Goal: Complete application form: Complete application form

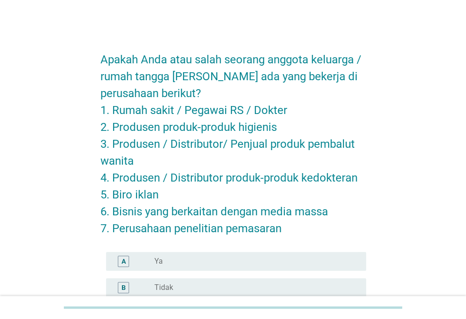
scroll to position [36, 0]
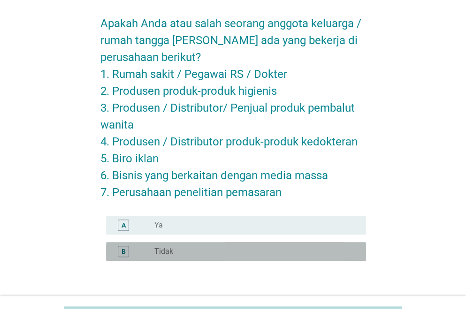
click at [174, 251] on div "radio_button_unchecked Tidak" at bounding box center [252, 251] width 197 height 9
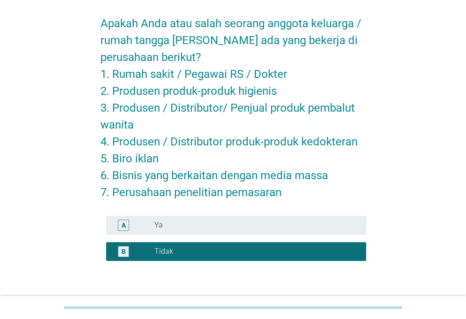
scroll to position [98, 0]
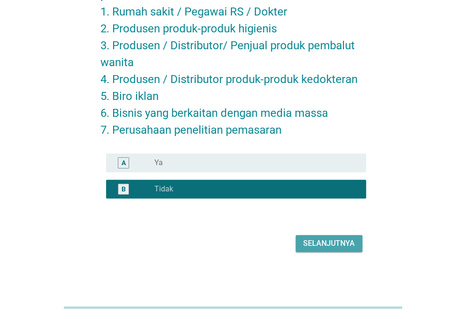
click at [310, 243] on div "Selanjutnya" at bounding box center [329, 243] width 52 height 11
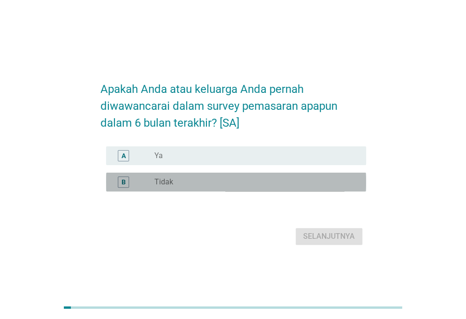
click at [207, 184] on div "radio_button_unchecked Tidak" at bounding box center [252, 181] width 197 height 9
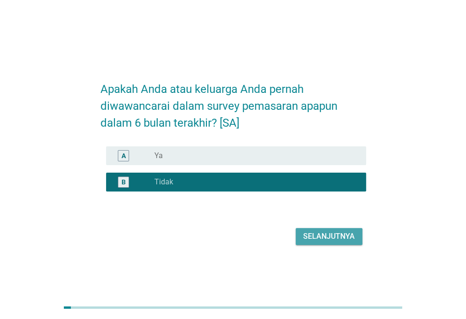
click at [314, 236] on div "Selanjutnya" at bounding box center [329, 236] width 52 height 11
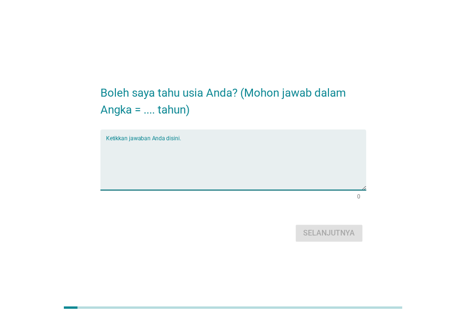
click at [172, 155] on textarea "Ketikkan jawaban Anda disini." at bounding box center [236, 165] width 260 height 49
type textarea "23"
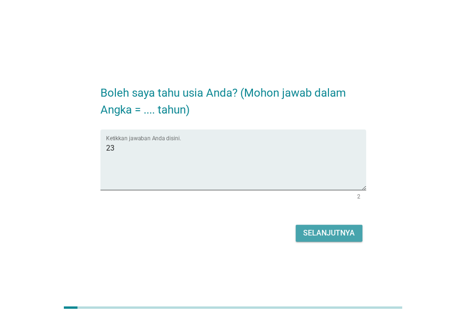
click at [306, 233] on div "Selanjutnya" at bounding box center [329, 232] width 52 height 11
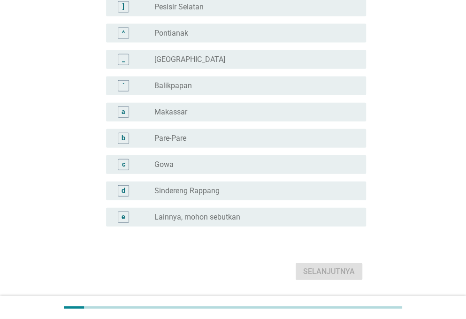
scroll to position [849, 0]
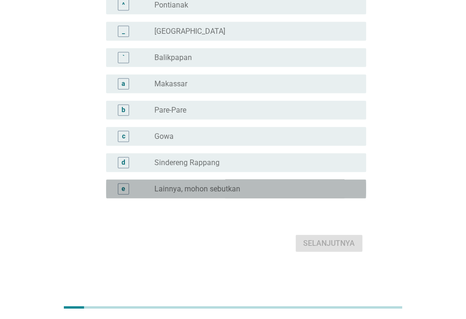
click at [225, 187] on label "Lainnya, mohon sebutkan" at bounding box center [197, 188] width 86 height 9
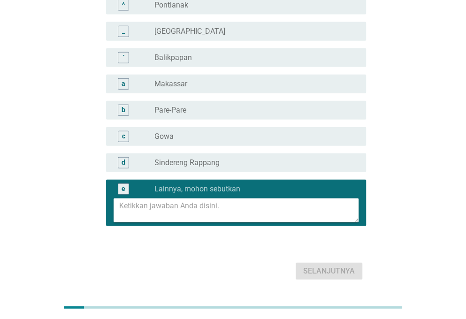
click at [208, 209] on textarea at bounding box center [238, 210] width 239 height 24
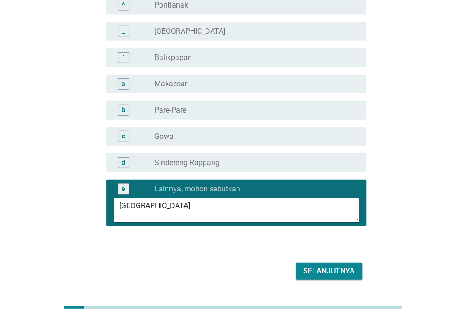
type textarea "[GEOGRAPHIC_DATA]"
click at [313, 265] on div "Selanjutnya" at bounding box center [329, 270] width 52 height 11
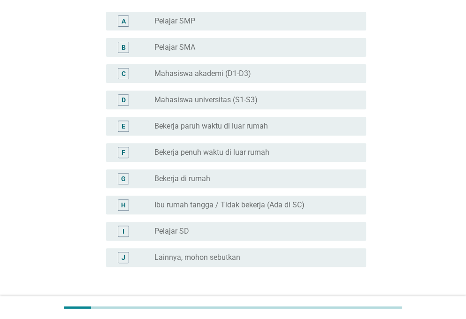
scroll to position [91, 0]
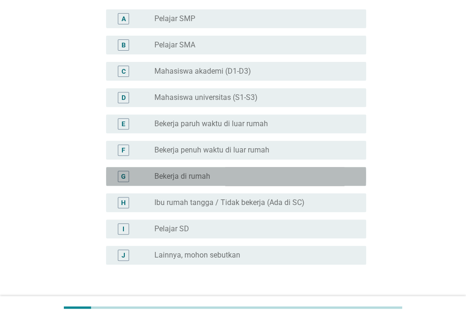
click at [221, 177] on div "radio_button_unchecked Bekerja di rumah" at bounding box center [252, 176] width 197 height 9
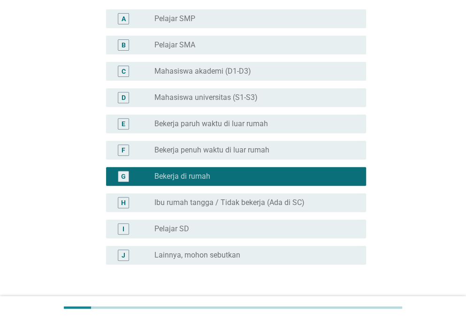
scroll to position [157, 0]
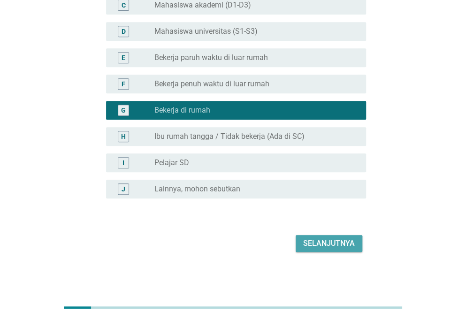
click at [299, 250] on button "Selanjutnya" at bounding box center [328, 243] width 67 height 17
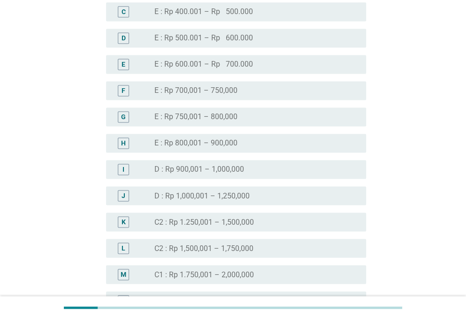
scroll to position [507, 0]
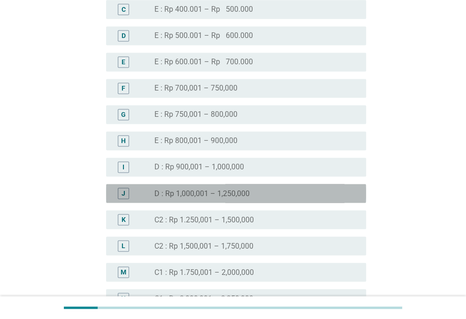
click at [192, 184] on div "J radio_button_unchecked D : Rp 1,000,001 – 1,250,000" at bounding box center [236, 193] width 260 height 19
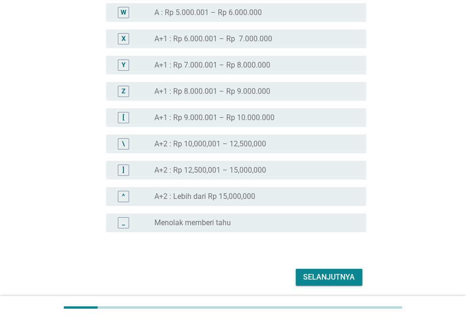
scroll to position [1063, 0]
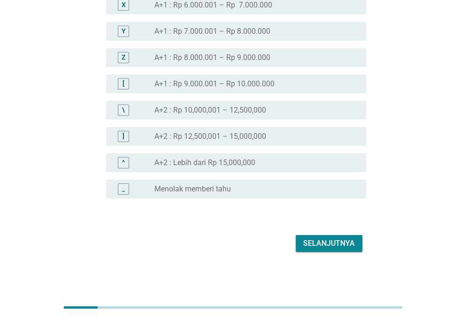
click at [332, 237] on button "Selanjutnya" at bounding box center [328, 243] width 67 height 17
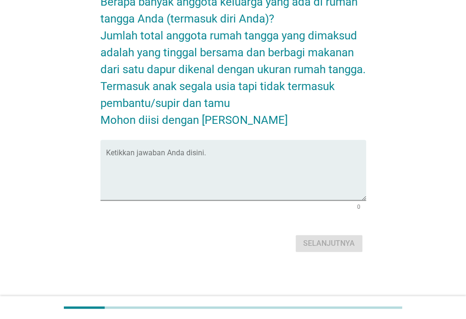
scroll to position [0, 0]
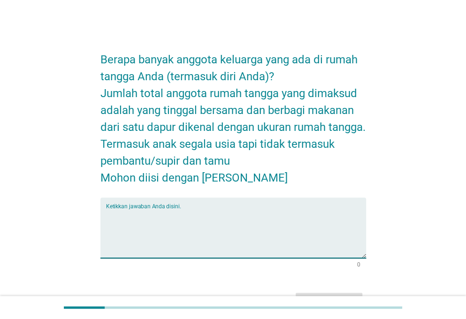
click at [236, 218] on textarea "Ketikkan jawaban Anda disini." at bounding box center [236, 233] width 260 height 49
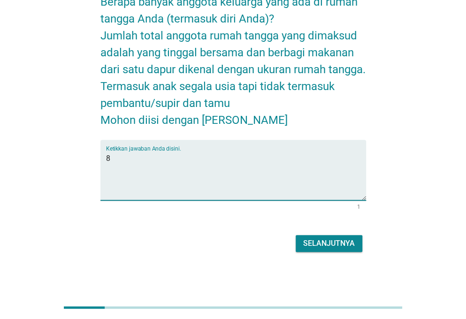
type textarea "8"
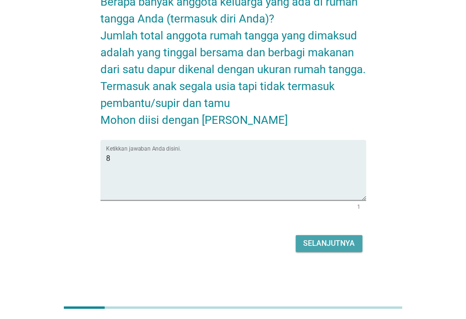
click at [319, 240] on div "Selanjutnya" at bounding box center [329, 243] width 52 height 11
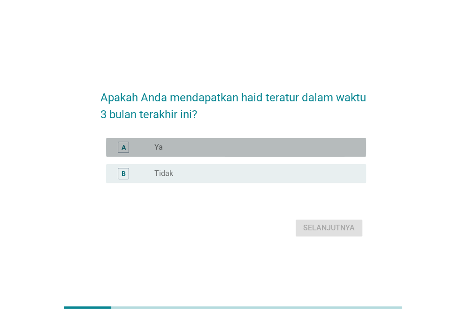
click at [173, 152] on div "radio_button_unchecked Ya" at bounding box center [252, 147] width 197 height 9
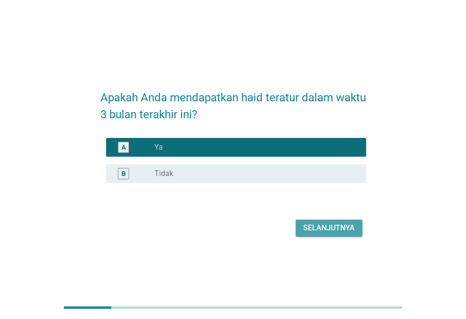
click at [319, 228] on div "Selanjutnya" at bounding box center [329, 227] width 52 height 11
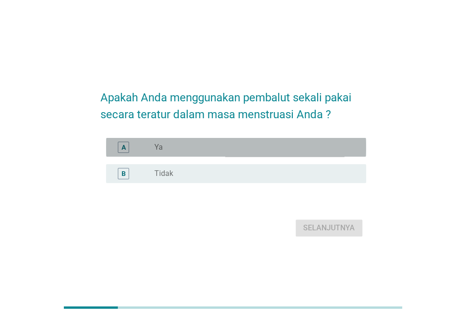
click at [206, 147] on div "radio_button_unchecked Ya" at bounding box center [252, 147] width 197 height 9
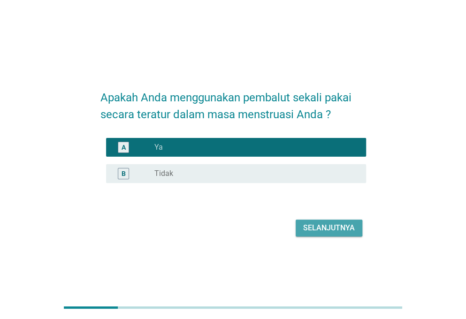
click at [329, 227] on div "Selanjutnya" at bounding box center [329, 227] width 52 height 11
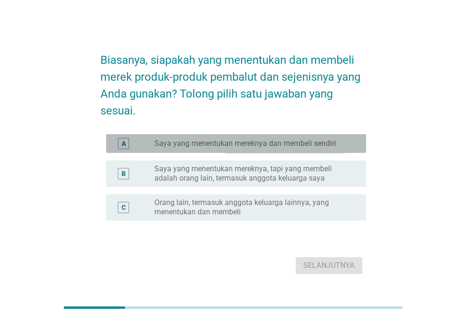
click at [225, 147] on label "Saya yang menentukan mereknya dan membeli sendiri" at bounding box center [245, 143] width 182 height 9
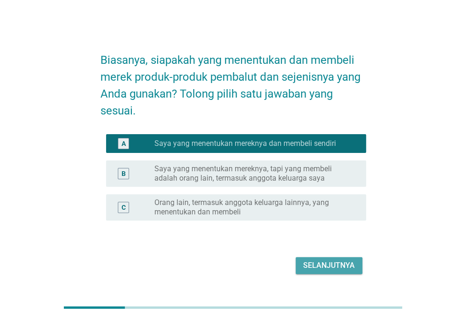
click at [318, 263] on div "Selanjutnya" at bounding box center [329, 265] width 52 height 11
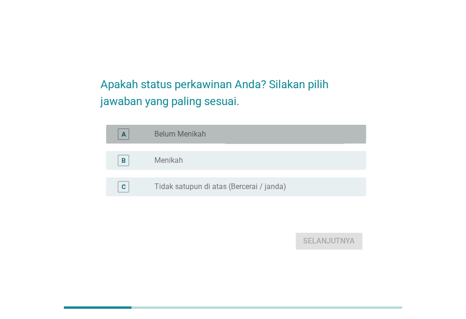
click at [233, 130] on div "radio_button_unchecked Belum Menikah" at bounding box center [252, 133] width 197 height 9
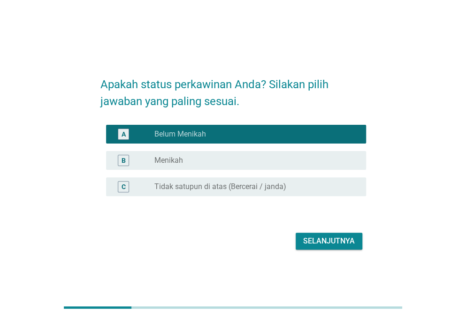
click at [309, 240] on div "Selanjutnya" at bounding box center [329, 240] width 52 height 11
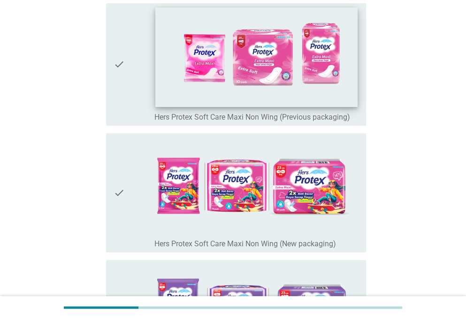
scroll to position [110, 0]
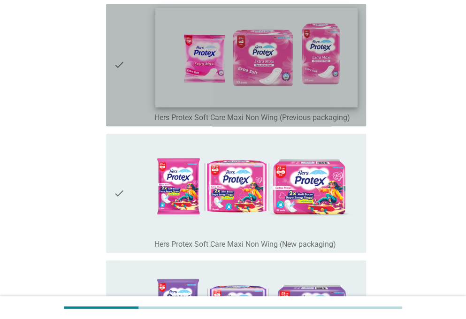
click at [263, 96] on img at bounding box center [256, 57] width 202 height 99
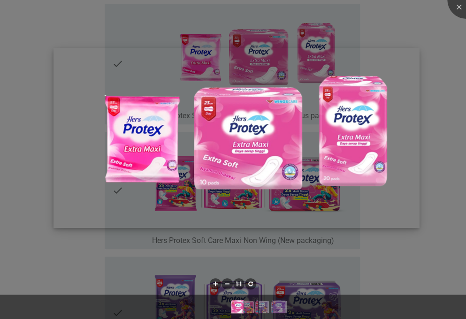
click at [157, 130] on img at bounding box center [236, 138] width 366 height 180
click at [152, 149] on img at bounding box center [236, 138] width 366 height 180
click at [425, 37] on div at bounding box center [233, 159] width 466 height 319
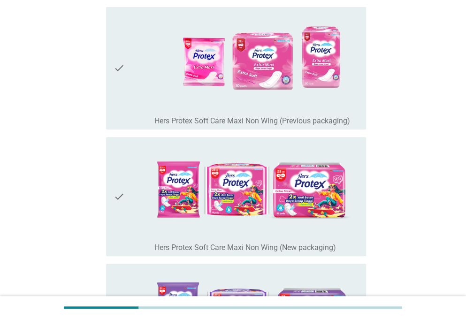
scroll to position [99, 0]
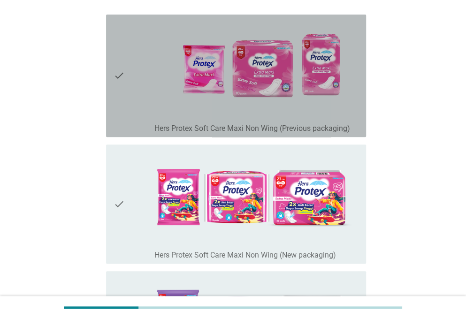
click at [121, 73] on icon "check" at bounding box center [119, 75] width 11 height 115
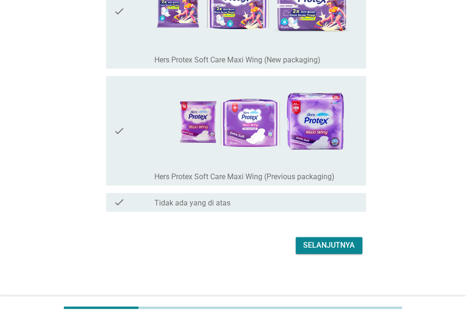
scroll to position [417, 0]
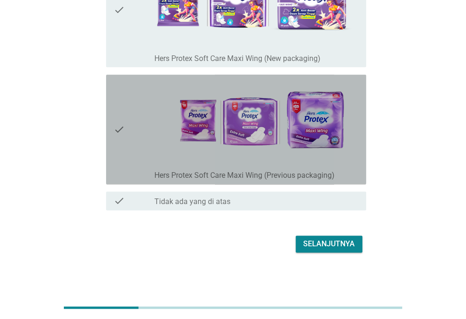
click at [121, 128] on icon "check" at bounding box center [119, 129] width 11 height 102
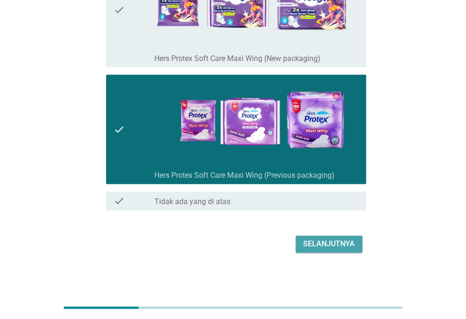
click at [334, 243] on div "Selanjutnya" at bounding box center [329, 243] width 52 height 11
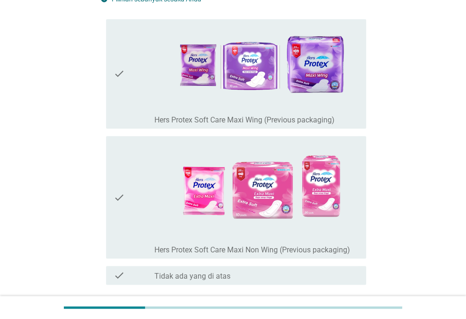
scroll to position [94, 0]
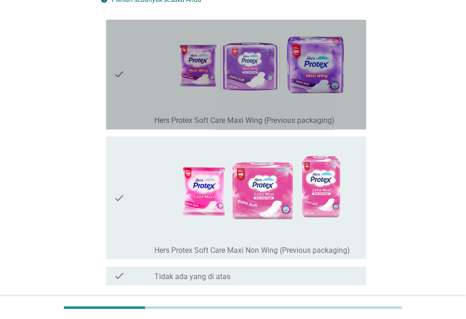
click at [118, 72] on icon "check" at bounding box center [119, 74] width 11 height 102
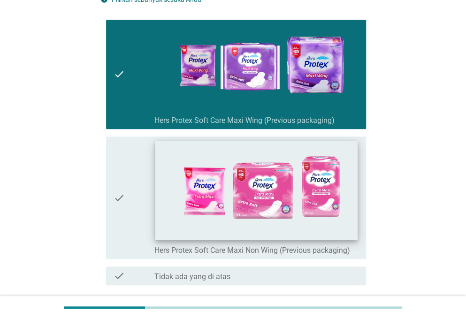
scroll to position [169, 0]
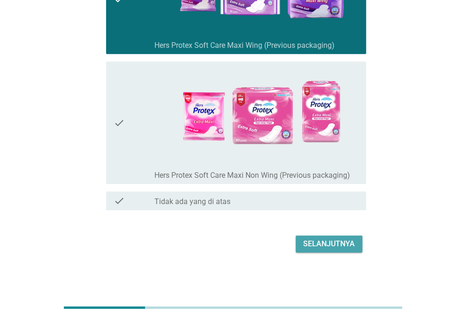
click at [333, 244] on div "Selanjutnya" at bounding box center [329, 243] width 52 height 11
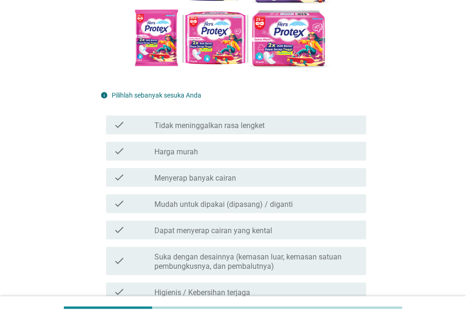
scroll to position [216, 0]
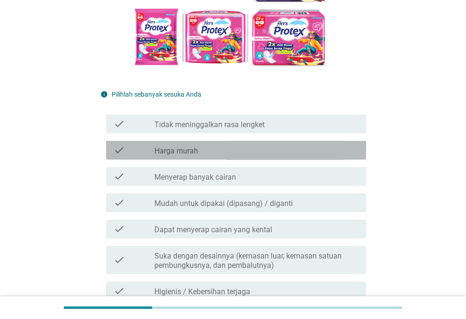
click at [122, 153] on icon "check" at bounding box center [119, 149] width 11 height 11
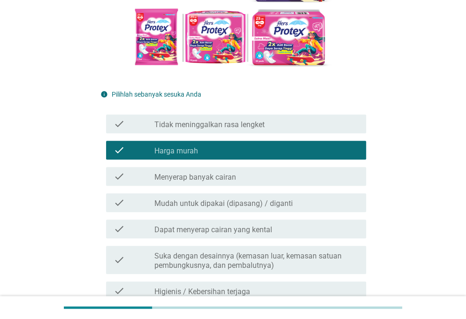
click at [120, 201] on icon "check" at bounding box center [119, 202] width 11 height 11
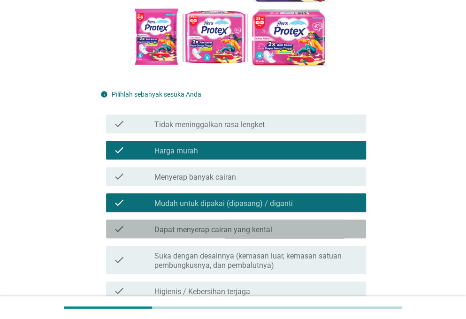
click at [114, 227] on icon "check" at bounding box center [119, 228] width 11 height 11
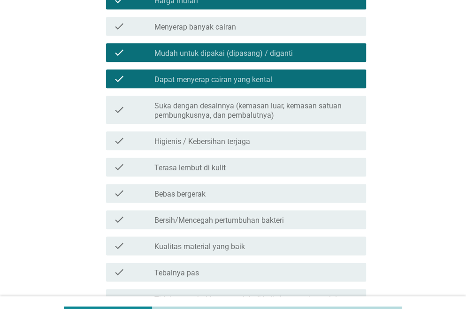
scroll to position [367, 0]
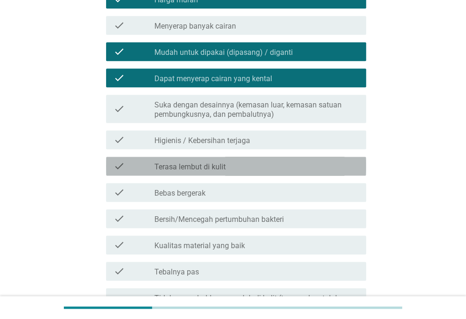
click at [119, 163] on icon "check" at bounding box center [119, 165] width 11 height 11
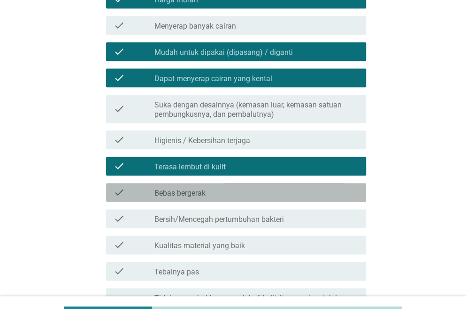
click at [122, 194] on icon "check" at bounding box center [119, 192] width 11 height 11
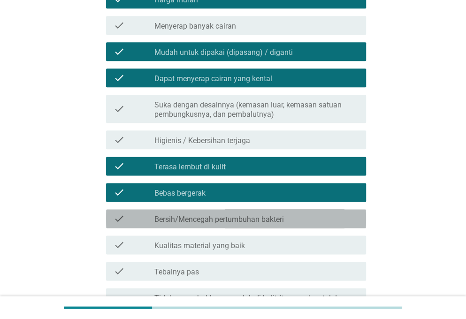
click at [120, 217] on icon "check" at bounding box center [119, 218] width 11 height 11
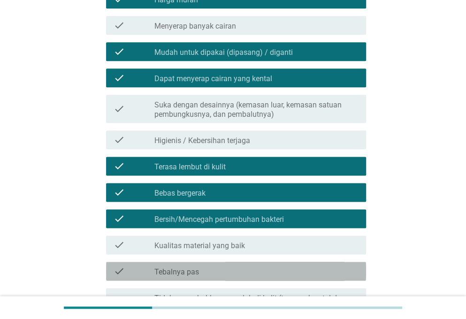
click at [117, 272] on icon "check" at bounding box center [119, 270] width 11 height 11
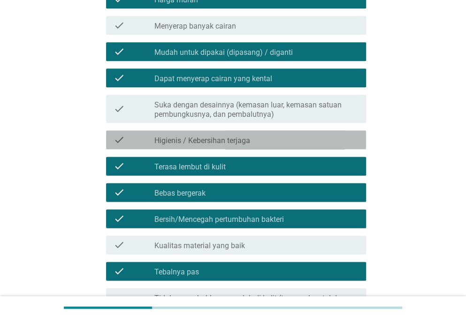
click at [114, 138] on icon "check" at bounding box center [119, 139] width 11 height 11
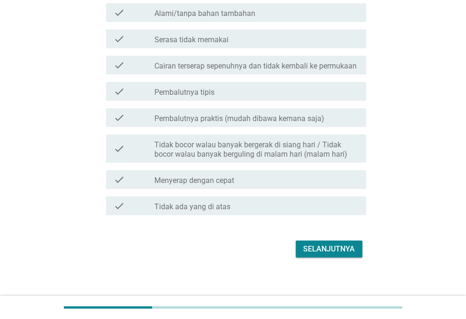
scroll to position [930, 0]
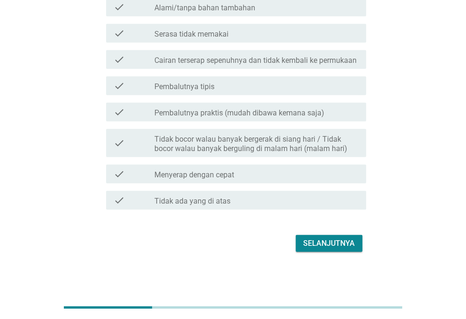
click at [119, 143] on icon "check" at bounding box center [119, 143] width 11 height 21
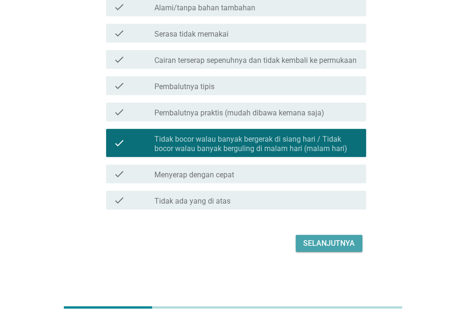
click at [318, 244] on div "Selanjutnya" at bounding box center [329, 243] width 52 height 11
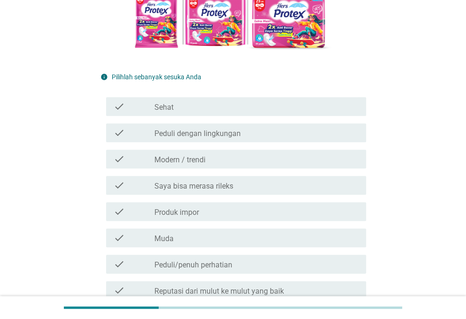
scroll to position [251, 0]
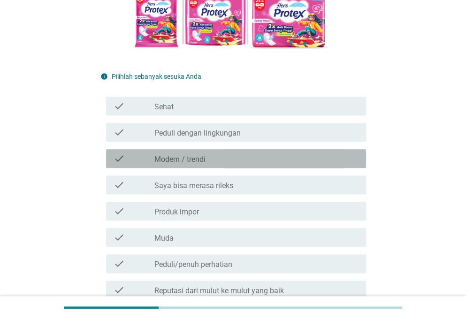
click at [119, 157] on icon "check" at bounding box center [119, 158] width 11 height 11
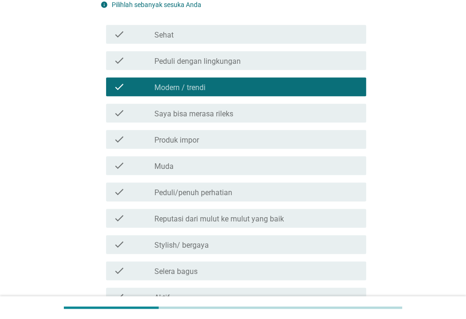
scroll to position [327, 0]
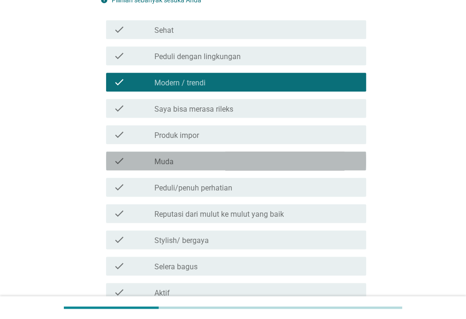
click at [118, 163] on icon "check" at bounding box center [119, 160] width 11 height 11
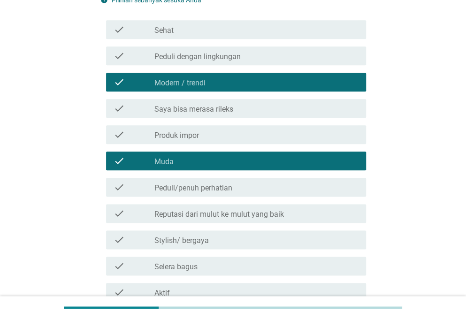
click at [118, 105] on icon "check" at bounding box center [119, 108] width 11 height 11
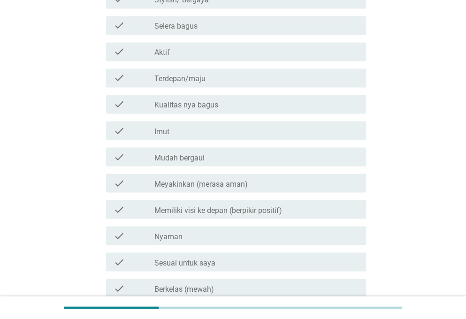
scroll to position [572, 0]
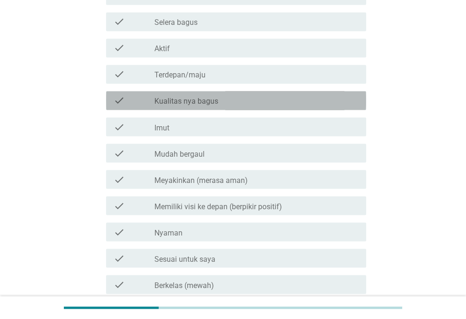
click at [119, 99] on icon "check" at bounding box center [119, 100] width 11 height 11
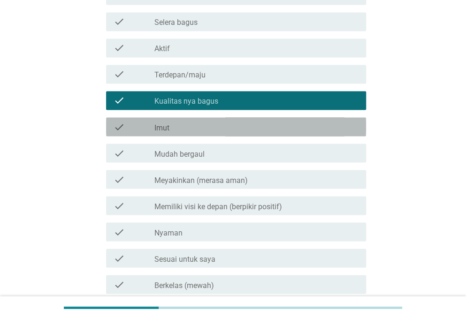
click at [123, 126] on icon "check" at bounding box center [119, 126] width 11 height 11
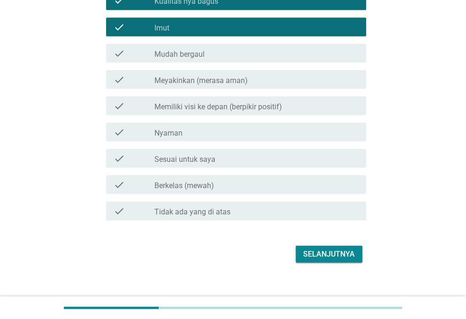
scroll to position [682, 0]
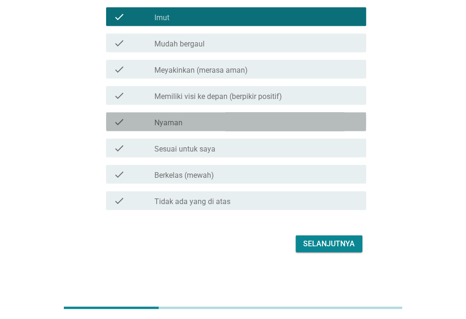
click at [128, 115] on div "check check_box_outline_blank Nyaman" at bounding box center [236, 121] width 260 height 19
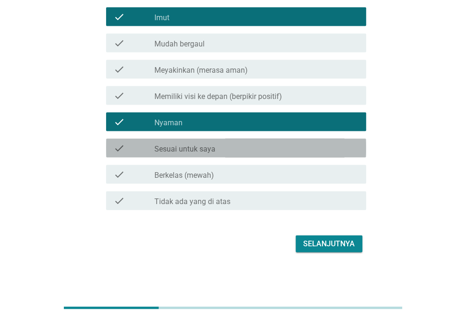
click at [124, 145] on icon "check" at bounding box center [119, 147] width 11 height 11
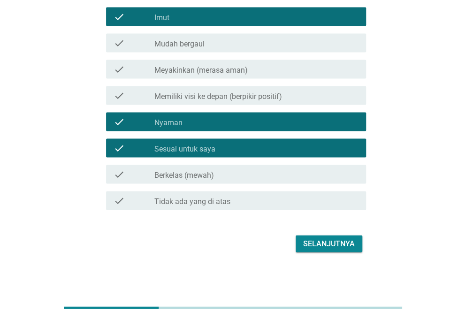
click at [341, 239] on div "Selanjutnya" at bounding box center [329, 243] width 52 height 11
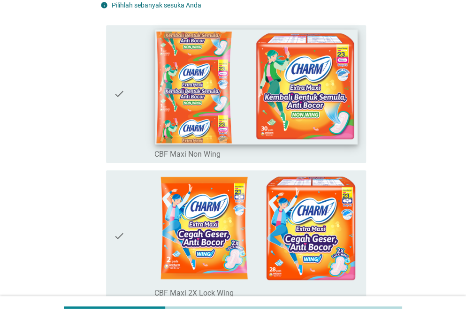
scroll to position [91, 0]
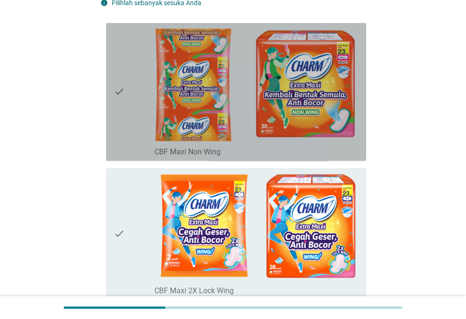
click at [120, 91] on icon "check" at bounding box center [119, 92] width 11 height 130
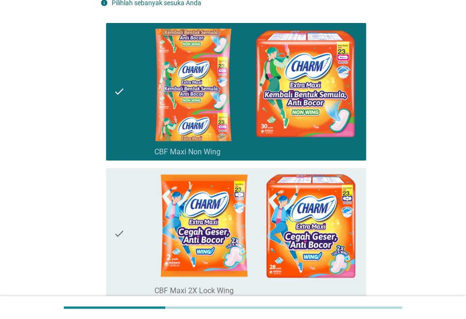
scroll to position [206, 0]
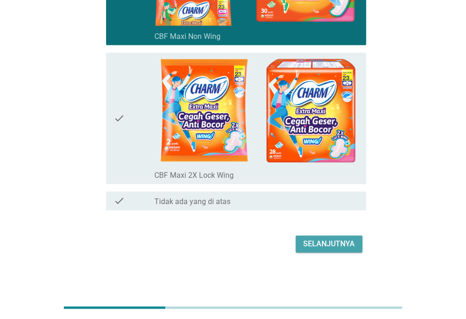
click at [317, 240] on div "Selanjutnya" at bounding box center [329, 243] width 52 height 11
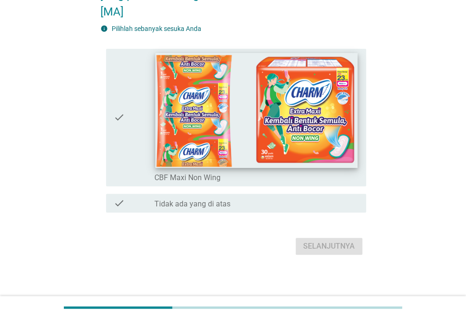
scroll to position [84, 0]
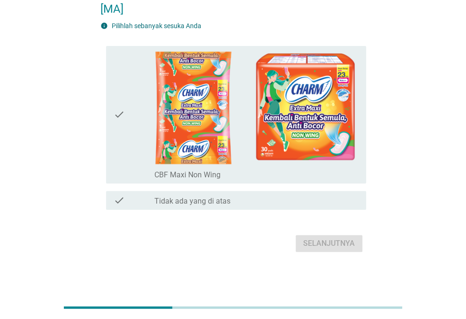
click at [112, 106] on div "check check_box_outline_blank CBF Maxi Non Wing" at bounding box center [236, 115] width 260 height 138
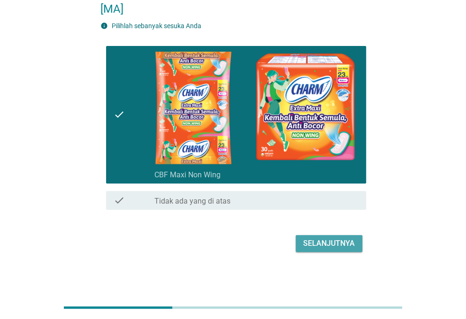
click at [325, 240] on div "Selanjutnya" at bounding box center [329, 243] width 52 height 11
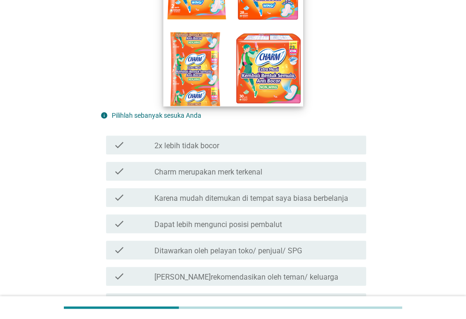
scroll to position [191, 0]
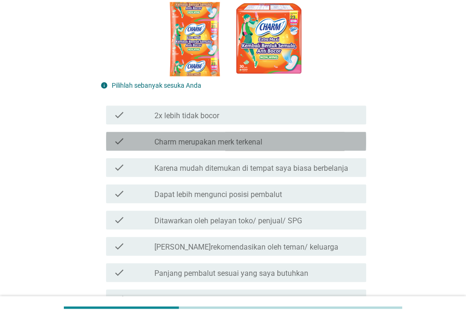
click at [116, 142] on icon "check" at bounding box center [119, 141] width 11 height 11
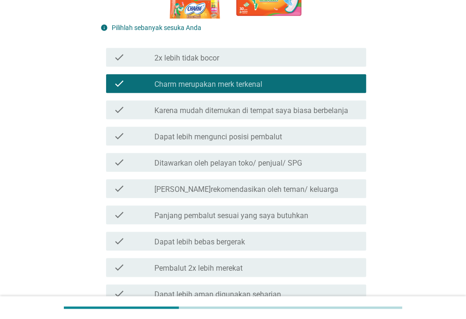
scroll to position [252, 0]
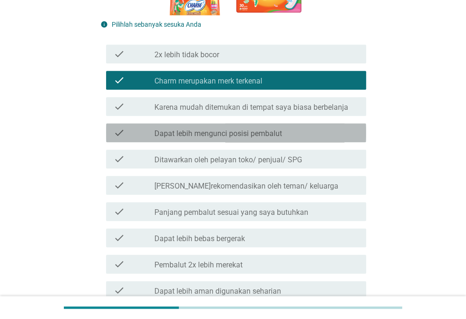
click at [115, 142] on div "check check_box_outline_blank Dapat lebih mengunci posisi pembalut" at bounding box center [236, 132] width 260 height 19
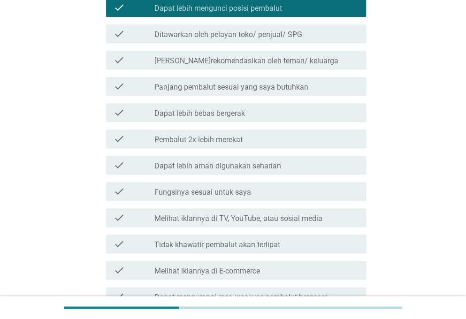
scroll to position [378, 0]
click at [126, 118] on div "check" at bounding box center [134, 111] width 41 height 11
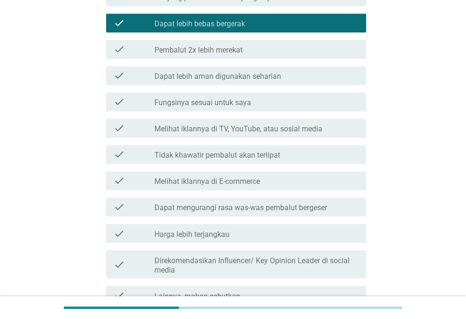
scroll to position [468, 0]
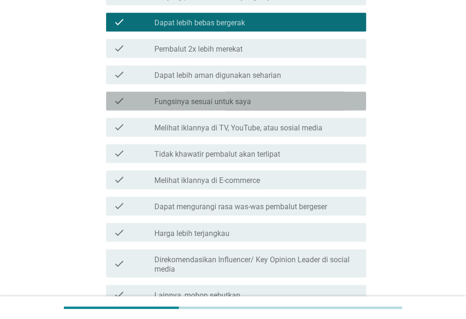
click at [118, 106] on icon "check" at bounding box center [119, 100] width 11 height 11
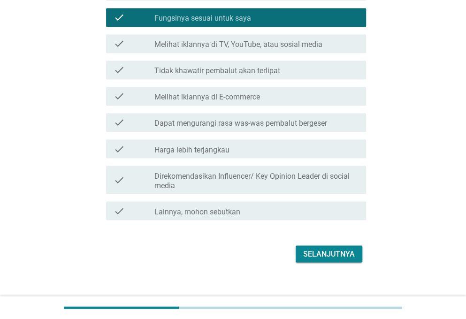
scroll to position [571, 0]
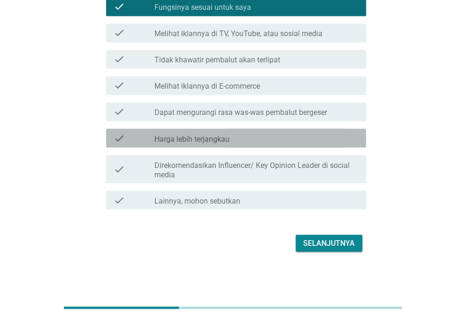
click at [114, 135] on icon "check" at bounding box center [119, 137] width 11 height 11
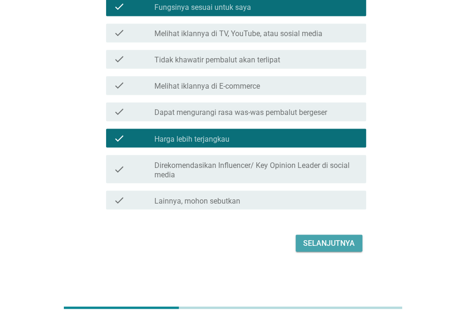
click at [322, 245] on div "Selanjutnya" at bounding box center [329, 242] width 52 height 11
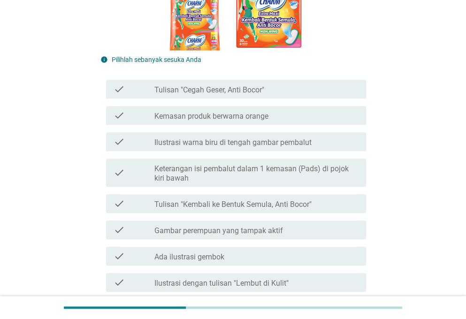
scroll to position [218, 0]
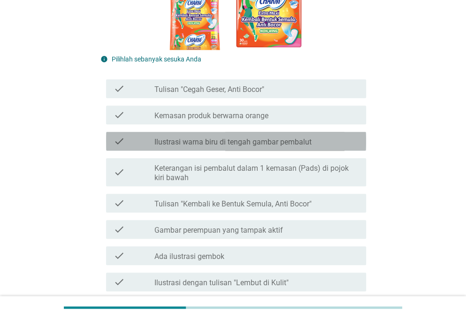
click at [121, 140] on icon "check" at bounding box center [119, 141] width 11 height 11
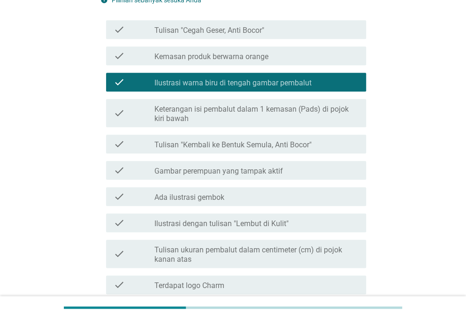
scroll to position [278, 0]
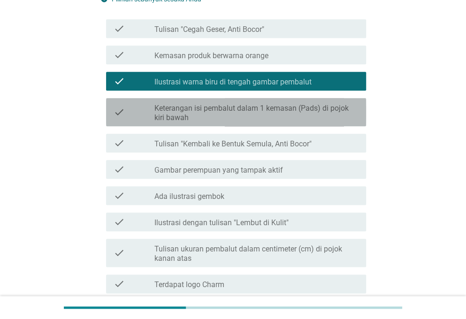
click at [114, 117] on icon "check" at bounding box center [119, 112] width 11 height 21
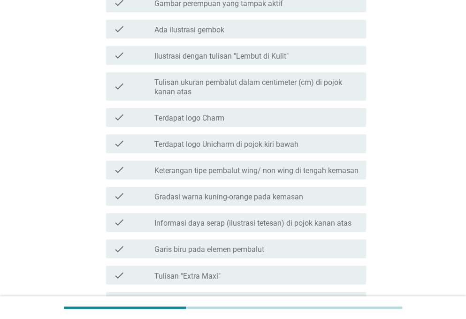
scroll to position [449, 0]
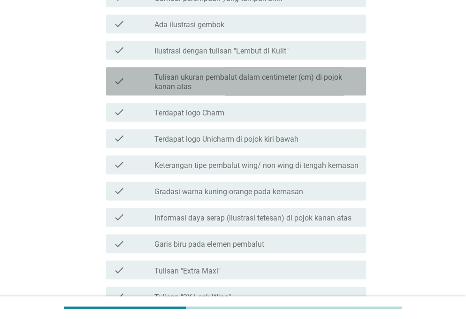
click at [123, 73] on icon "check" at bounding box center [119, 81] width 11 height 21
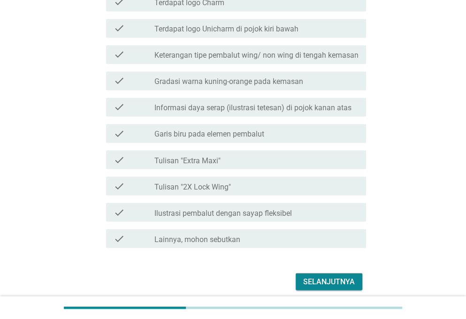
scroll to position [560, 0]
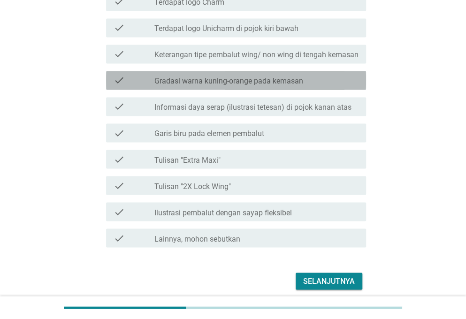
click at [119, 77] on icon "check" at bounding box center [119, 80] width 11 height 11
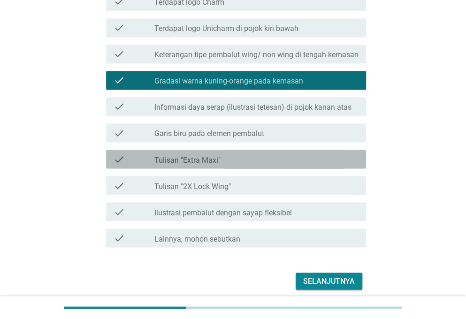
click at [121, 162] on icon "check" at bounding box center [119, 158] width 11 height 11
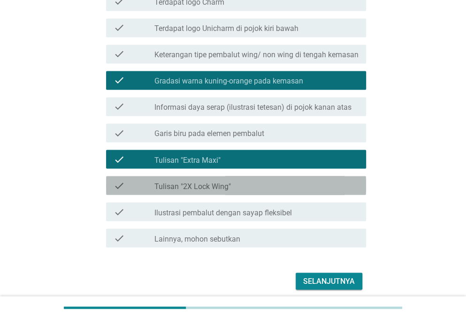
click at [120, 184] on icon "check" at bounding box center [119, 185] width 11 height 11
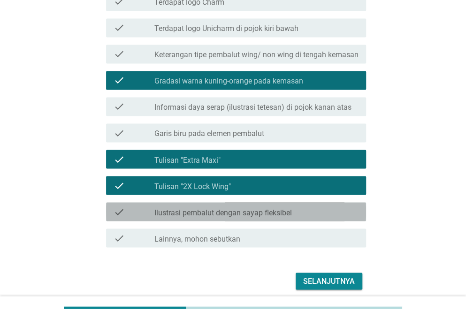
click at [121, 212] on icon "check" at bounding box center [119, 211] width 11 height 11
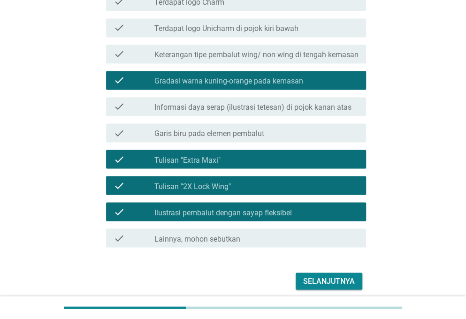
click at [114, 107] on icon "check" at bounding box center [119, 106] width 11 height 11
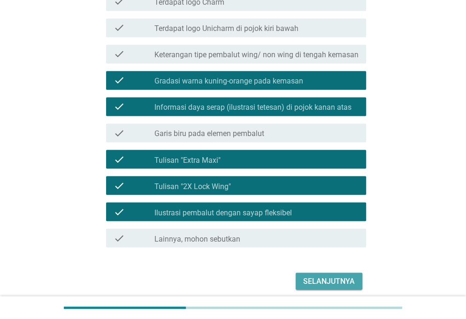
click at [322, 274] on button "Selanjutnya" at bounding box center [328, 281] width 67 height 17
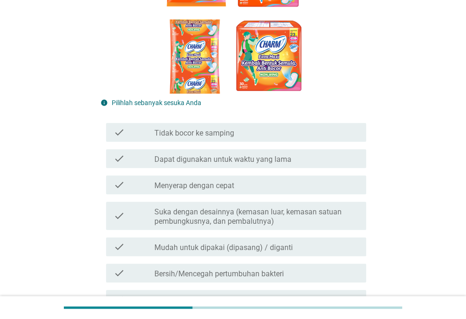
scroll to position [225, 0]
click at [126, 129] on div "check" at bounding box center [134, 131] width 41 height 11
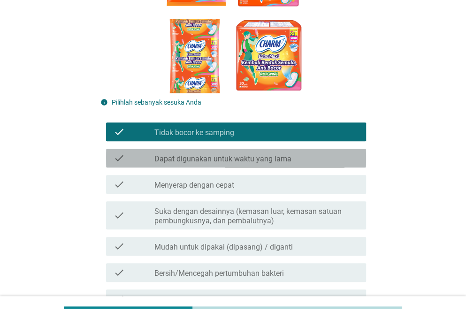
click at [123, 159] on icon "check" at bounding box center [119, 157] width 11 height 11
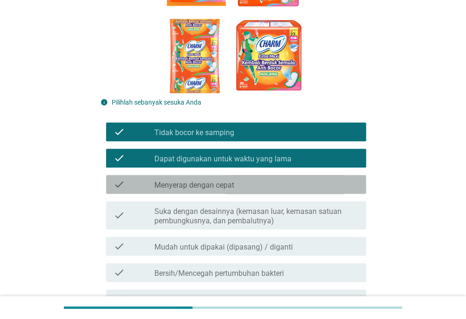
click at [122, 180] on icon "check" at bounding box center [119, 184] width 11 height 11
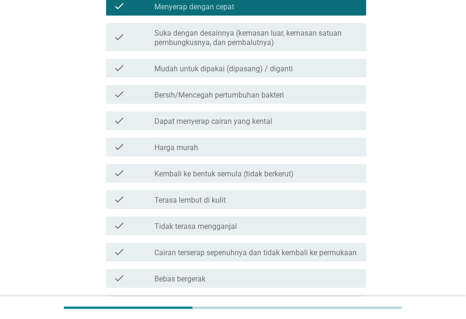
scroll to position [447, 0]
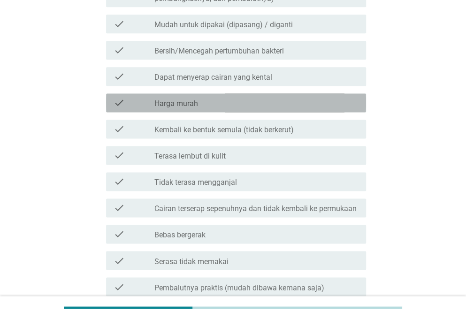
click at [122, 106] on icon "check" at bounding box center [119, 102] width 11 height 11
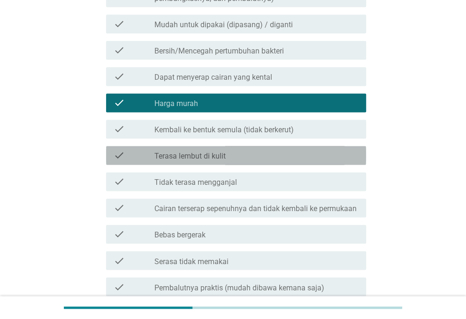
click at [130, 151] on div "check" at bounding box center [134, 155] width 41 height 11
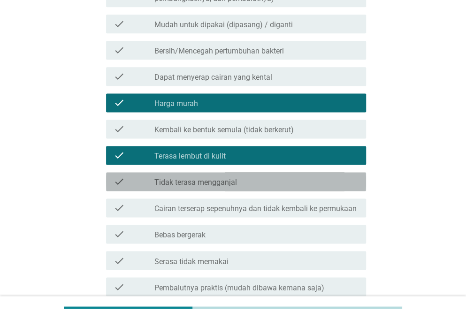
click at [123, 179] on icon "check" at bounding box center [119, 181] width 11 height 11
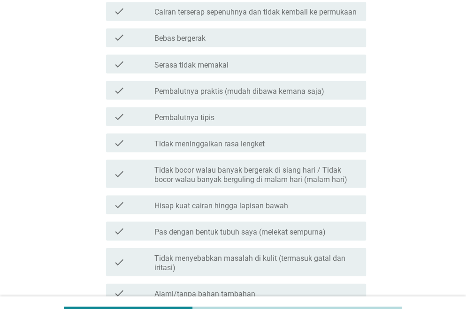
scroll to position [644, 0]
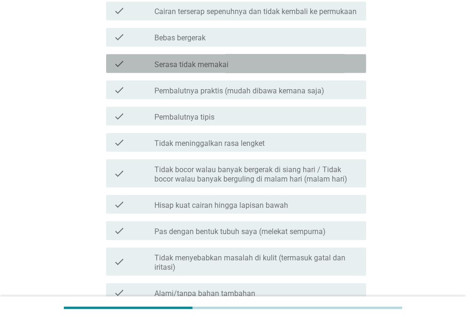
click at [114, 67] on icon "check" at bounding box center [119, 63] width 11 height 11
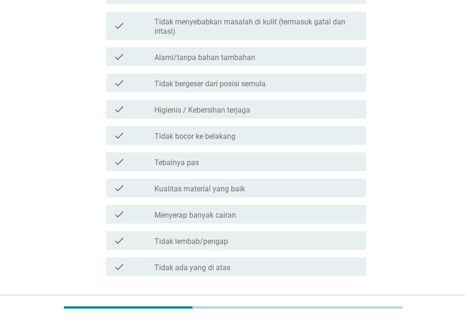
scroll to position [900, 0]
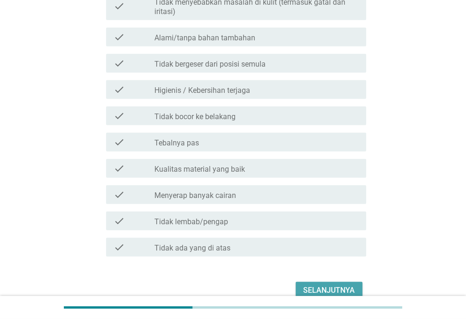
click at [334, 286] on div "Selanjutnya" at bounding box center [329, 290] width 52 height 11
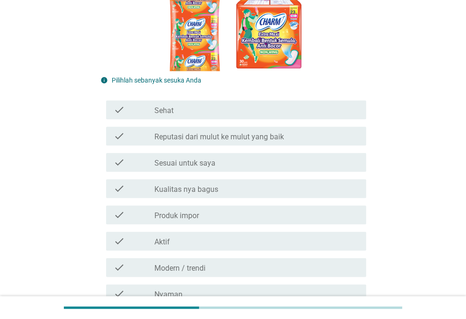
scroll to position [248, 0]
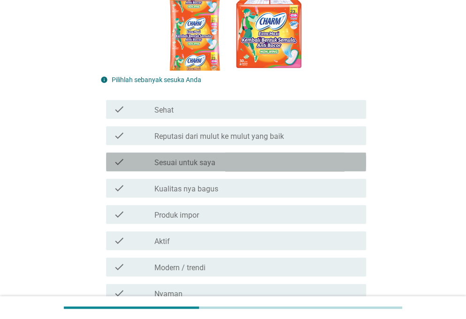
click at [129, 161] on div "check" at bounding box center [134, 161] width 41 height 11
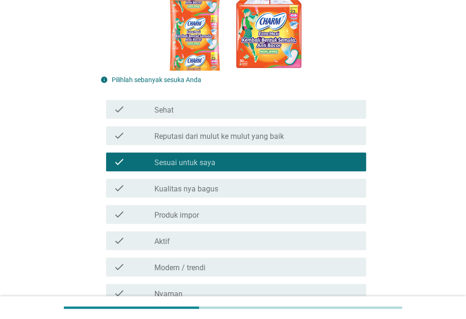
click at [127, 186] on div "check" at bounding box center [134, 187] width 41 height 11
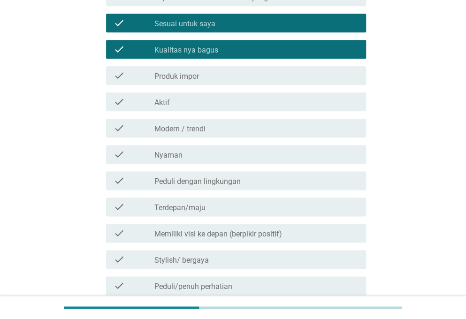
scroll to position [409, 0]
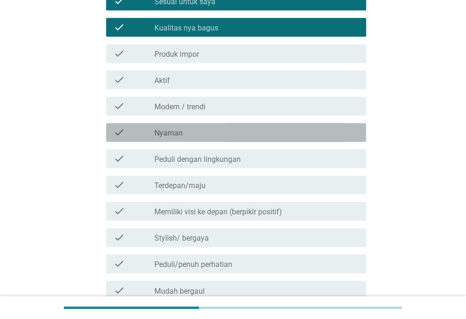
click at [119, 128] on icon "check" at bounding box center [119, 132] width 11 height 11
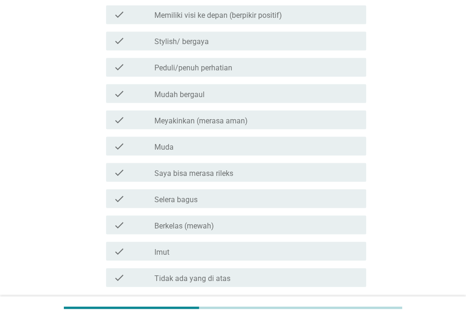
scroll to position [617, 0]
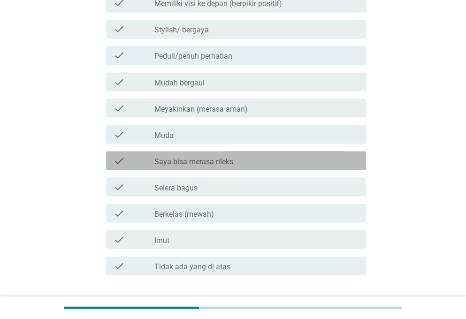
click at [121, 163] on icon "check" at bounding box center [119, 160] width 11 height 11
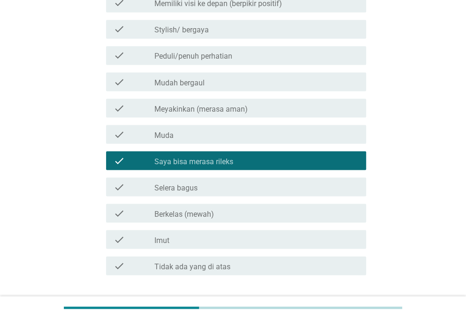
scroll to position [682, 0]
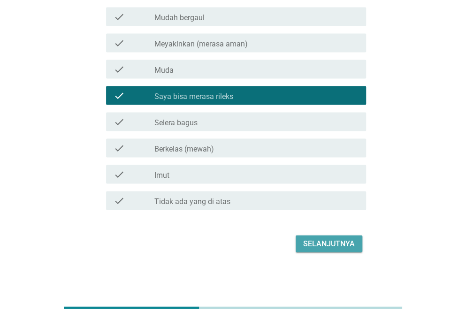
click at [318, 244] on div "Selanjutnya" at bounding box center [329, 243] width 52 height 11
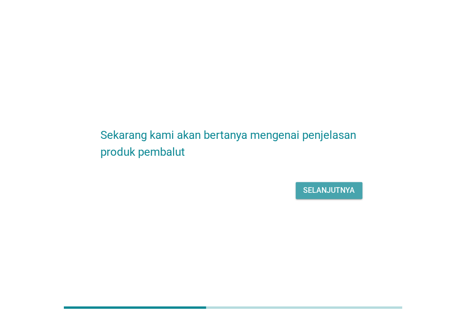
click at [312, 188] on div "Selanjutnya" at bounding box center [329, 190] width 52 height 11
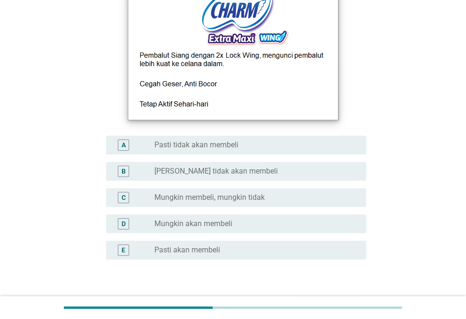
scroll to position [153, 0]
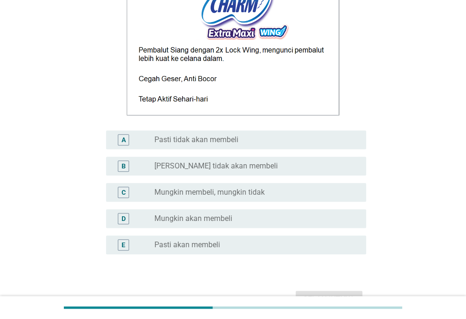
click at [134, 216] on div "D" at bounding box center [134, 218] width 41 height 11
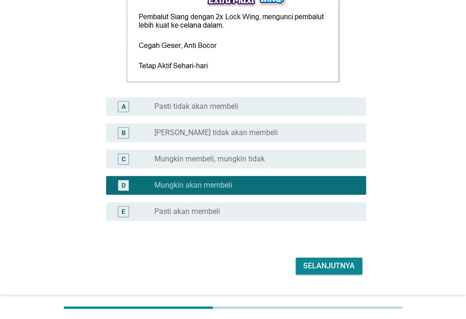
scroll to position [209, 0]
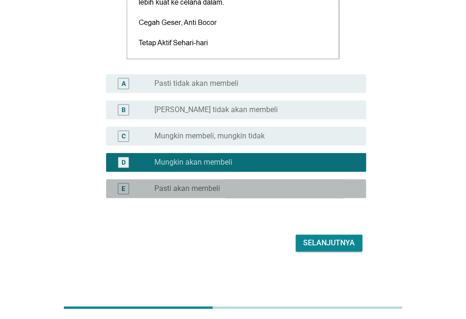
click at [145, 190] on div "E" at bounding box center [134, 188] width 41 height 11
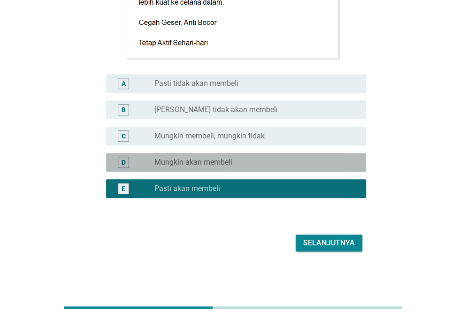
click at [161, 170] on div "D radio_button_unchecked Mungkin akan membeli" at bounding box center [236, 162] width 260 height 19
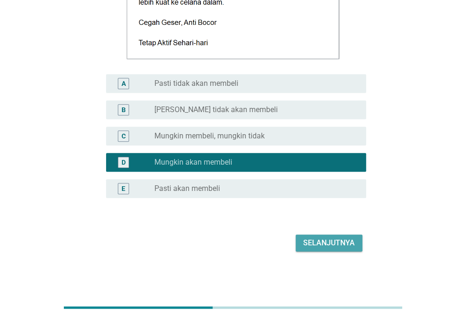
click at [316, 243] on div "Selanjutnya" at bounding box center [329, 242] width 52 height 11
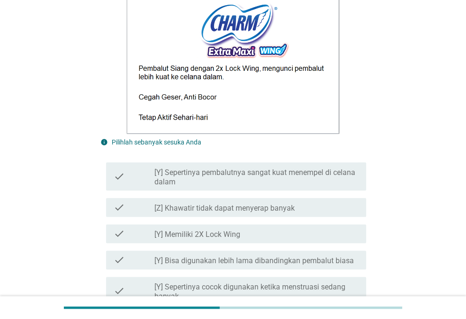
scroll to position [322, 0]
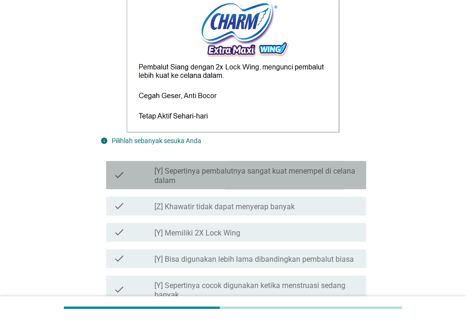
click at [142, 171] on div "check" at bounding box center [134, 175] width 41 height 21
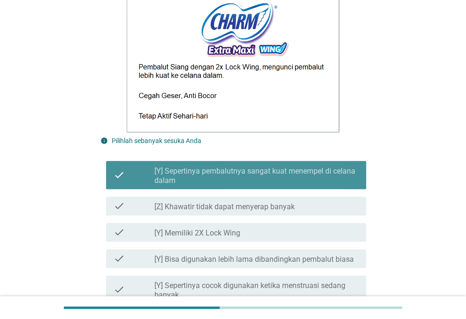
click at [135, 170] on div "check" at bounding box center [134, 175] width 41 height 21
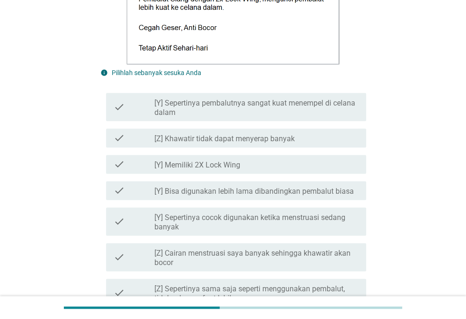
scroll to position [393, 0]
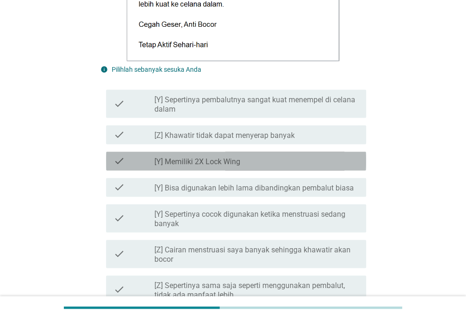
click at [133, 156] on div "check" at bounding box center [134, 160] width 41 height 11
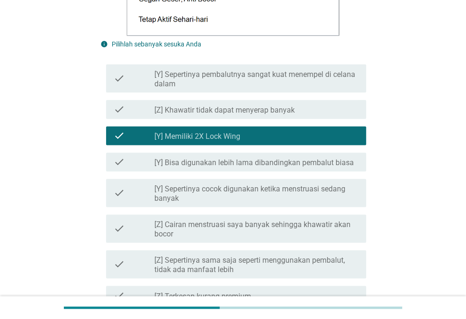
scroll to position [423, 0]
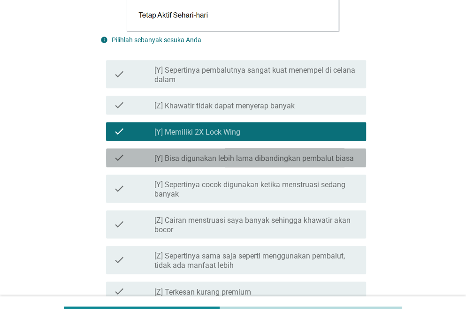
click at [122, 164] on div "check check_box_outline_blank [Y] Bisa digunakan lebih lama dibandingkan pembal…" at bounding box center [236, 157] width 260 height 19
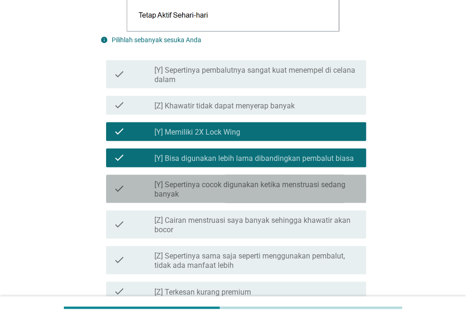
click at [138, 188] on div "check" at bounding box center [134, 188] width 41 height 21
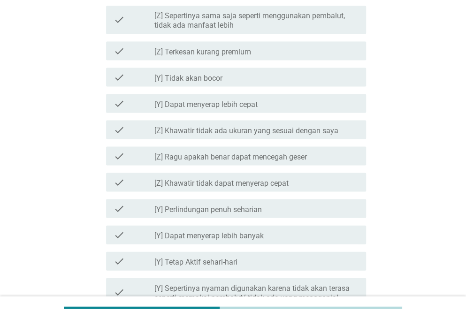
scroll to position [663, 0]
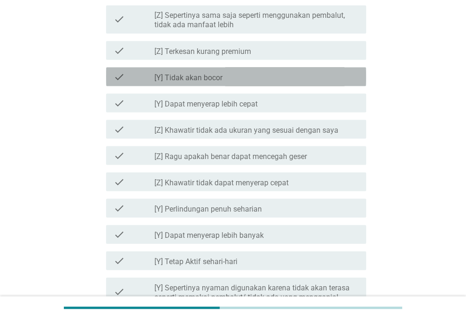
click at [129, 80] on div "check" at bounding box center [134, 76] width 41 height 11
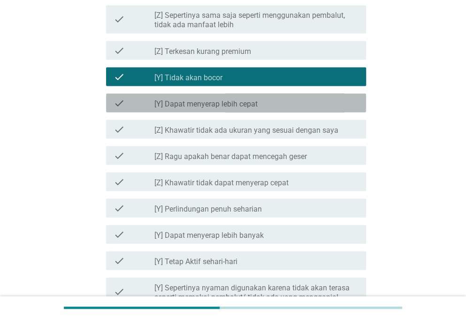
click at [138, 95] on div "check check_box_outline_blank [Y] Dapat menyerap lebih cepat" at bounding box center [236, 102] width 260 height 19
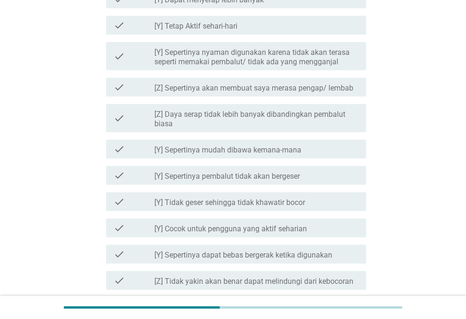
scroll to position [899, 0]
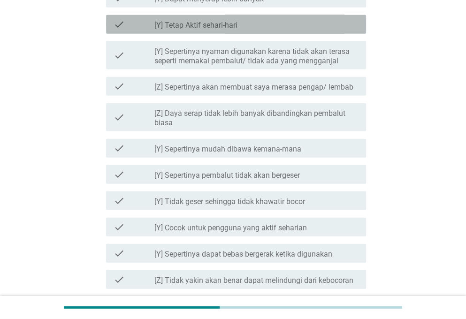
click at [205, 31] on div "check check_box_outline_blank [Y] Tetap Aktif sehari-hari" at bounding box center [236, 24] width 260 height 19
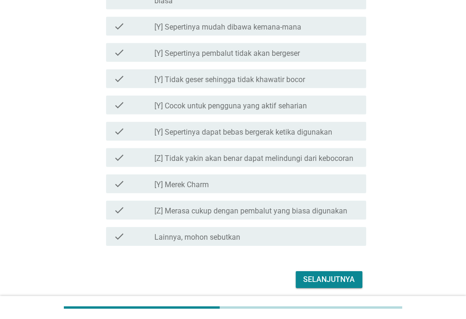
scroll to position [1056, 0]
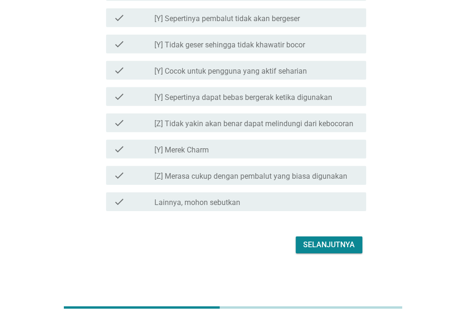
click at [204, 47] on label "[Y] Tidak geser sehingga tidak khawatir bocor" at bounding box center [229, 44] width 151 height 9
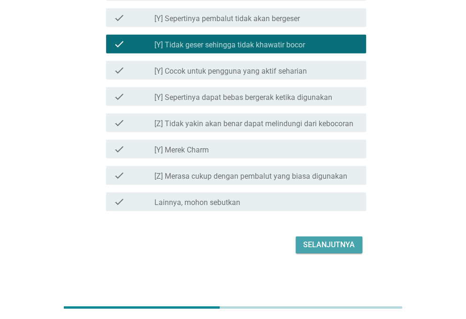
click at [328, 243] on div "Selanjutnya" at bounding box center [329, 244] width 52 height 11
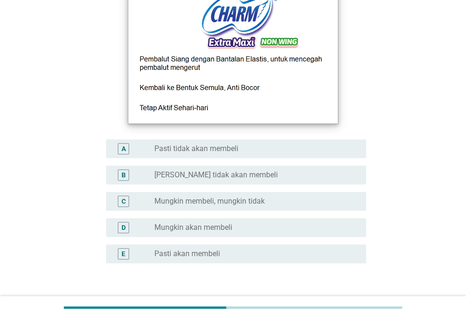
scroll to position [152, 0]
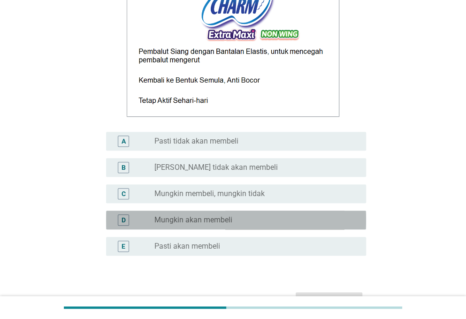
click at [202, 219] on label "Mungkin akan membeli" at bounding box center [193, 219] width 78 height 9
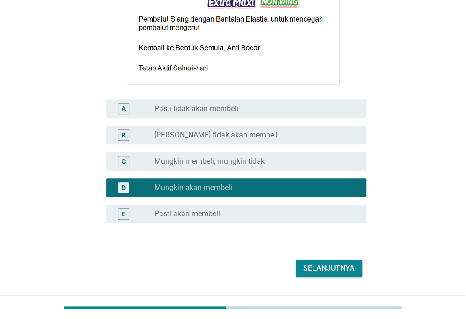
scroll to position [185, 0]
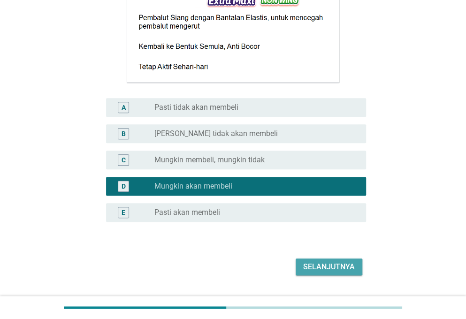
click at [329, 265] on div "Selanjutnya" at bounding box center [329, 266] width 52 height 11
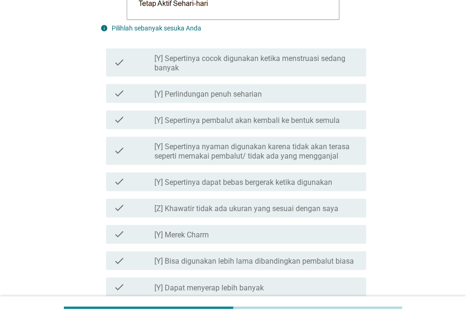
scroll to position [436, 0]
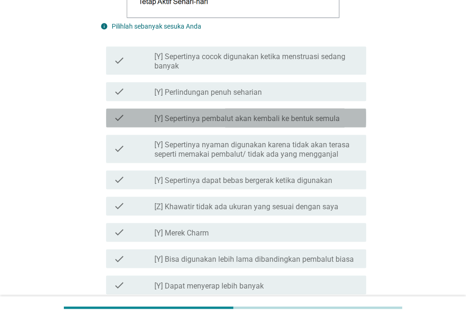
click at [167, 118] on label "[Y] Sepertinya pembalut akan kembali ke bentuk semula" at bounding box center [246, 118] width 185 height 9
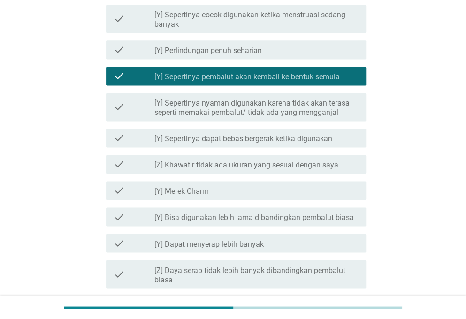
scroll to position [478, 0]
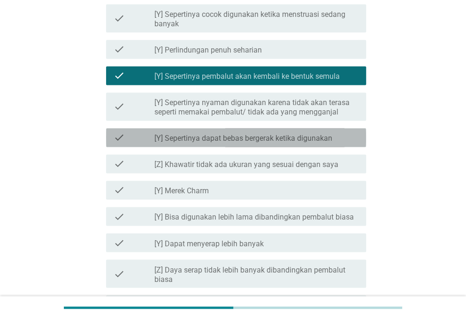
click at [203, 135] on label "[Y] Sepertinya dapat bebas bergerak ketika digunakan" at bounding box center [243, 138] width 178 height 9
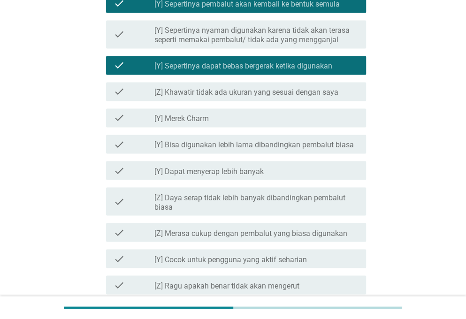
scroll to position [553, 0]
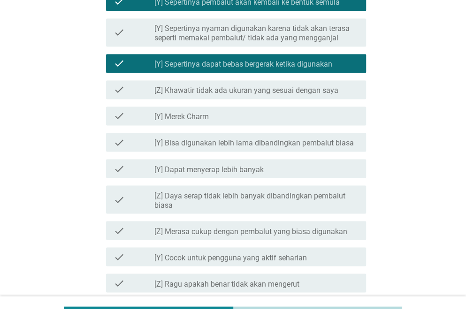
click at [248, 146] on label "[Y] Bisa digunakan lebih lama dibandingkan pembalut biasa" at bounding box center [253, 142] width 199 height 9
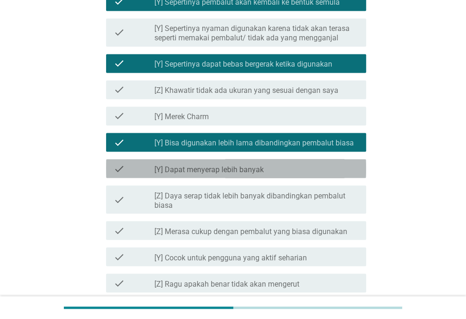
click at [252, 168] on label "[Y] Dapat menyerap lebih banyak" at bounding box center [208, 169] width 109 height 9
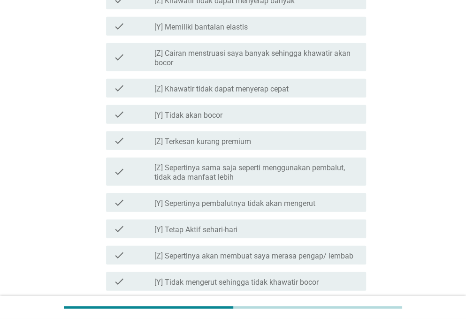
scroll to position [862, 0]
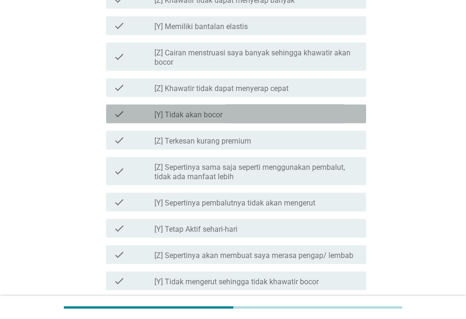
click at [218, 112] on label "[Y] Tidak akan bocor" at bounding box center [188, 114] width 68 height 9
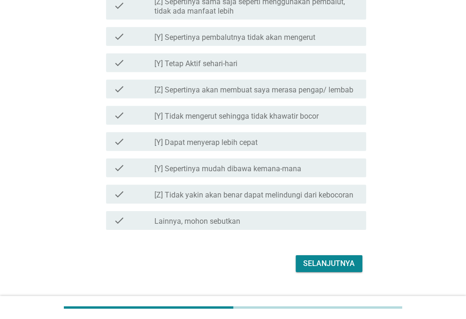
scroll to position [1028, 0]
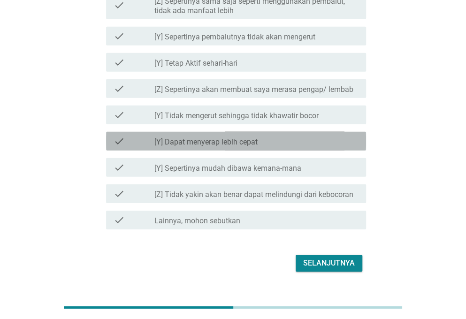
click at [214, 141] on label "[Y] Dapat menyerap lebih cepat" at bounding box center [205, 141] width 103 height 9
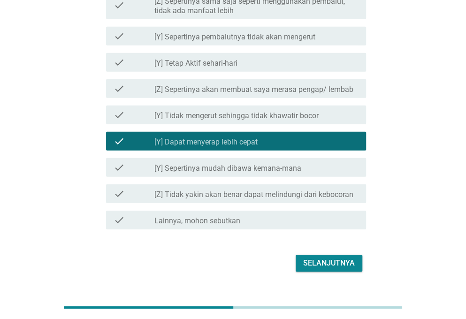
click at [240, 169] on label "[Y] Sepertinya mudah dibawa kemana-mana" at bounding box center [227, 168] width 147 height 9
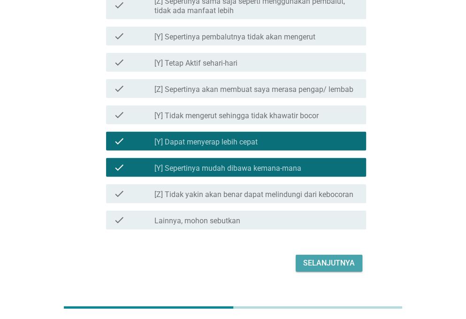
click at [339, 260] on div "Selanjutnya" at bounding box center [329, 263] width 52 height 11
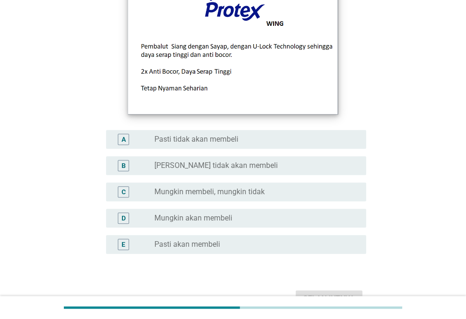
scroll to position [137, 0]
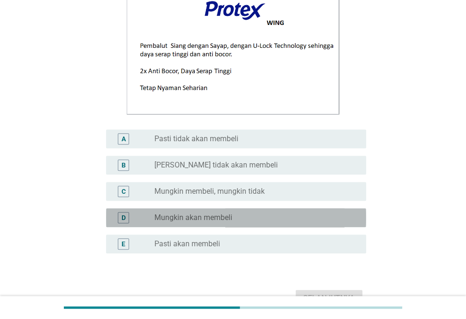
click at [227, 215] on label "Mungkin akan membeli" at bounding box center [193, 217] width 78 height 9
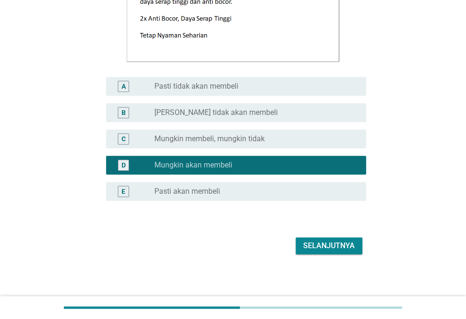
scroll to position [192, 0]
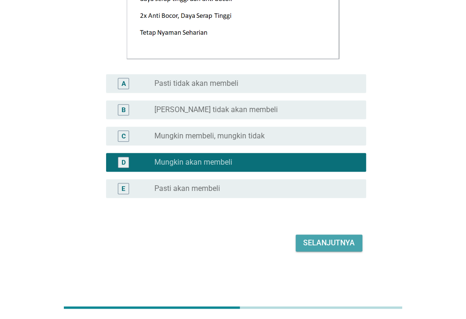
click at [318, 246] on div "Selanjutnya" at bounding box center [329, 242] width 52 height 11
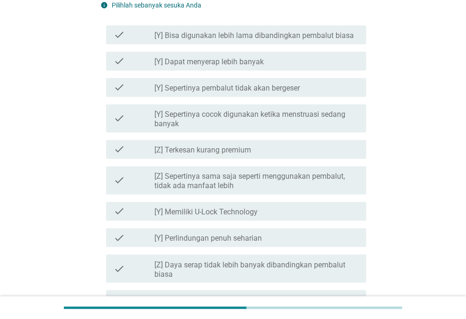
scroll to position [458, 0]
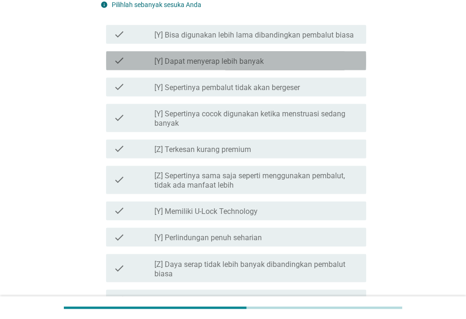
click at [192, 61] on label "[Y] Dapat menyerap lebih banyak" at bounding box center [208, 61] width 109 height 9
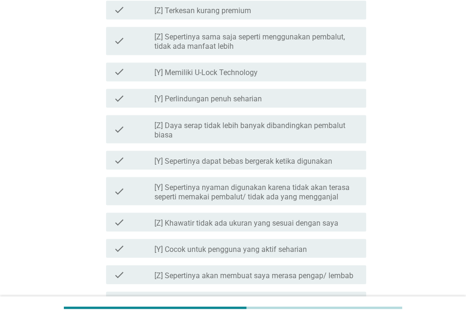
scroll to position [601, 0]
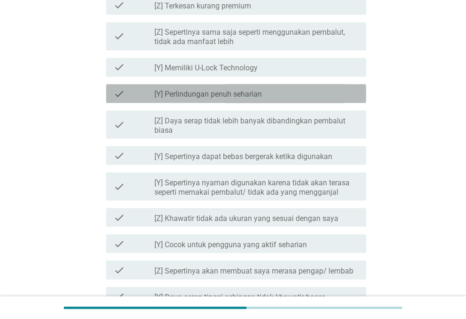
click at [197, 90] on label "[Y] Perlindungan penuh seharian" at bounding box center [207, 94] width 107 height 9
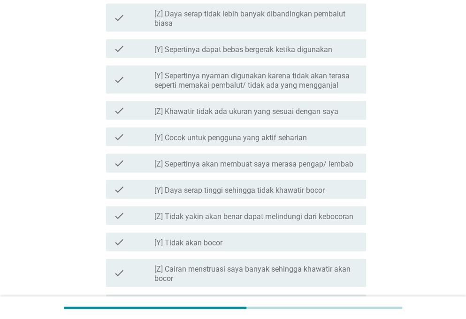
scroll to position [710, 0]
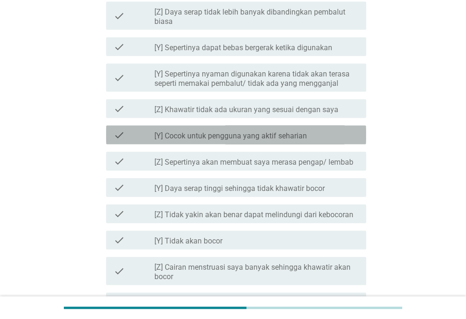
click at [215, 137] on label "[Y] Cocok untuk pengguna yang aktif seharian" at bounding box center [230, 135] width 152 height 9
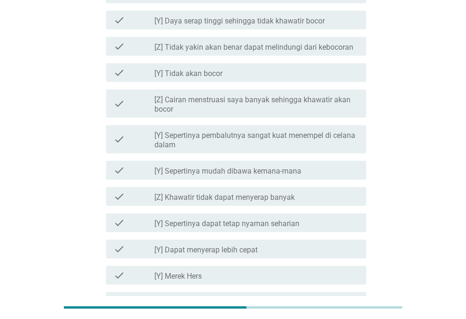
scroll to position [867, 0]
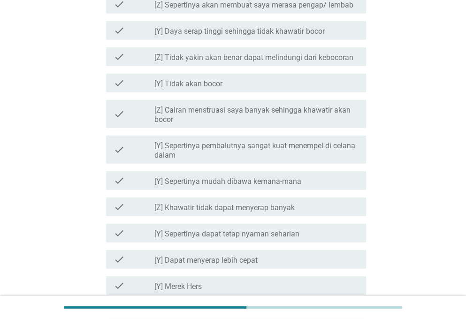
click at [218, 83] on label "[Y] Tidak akan bocor" at bounding box center [188, 83] width 68 height 9
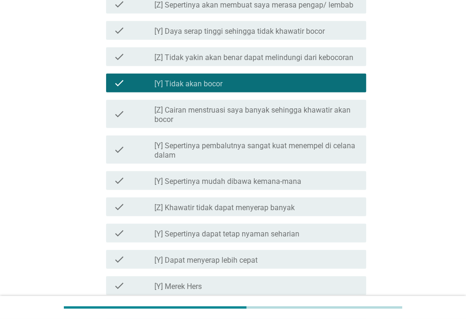
scroll to position [1031, 0]
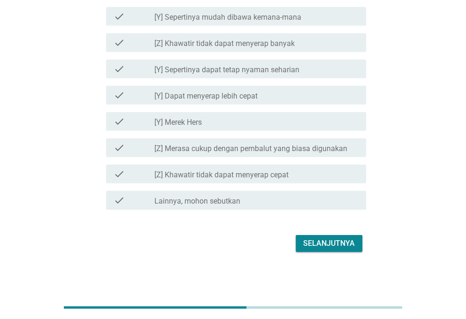
click at [285, 74] on label "[Y] Sepertinya dapat tetap nyaman seharian" at bounding box center [226, 69] width 145 height 9
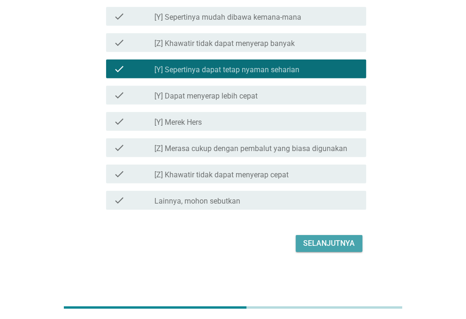
click at [332, 240] on div "Selanjutnya" at bounding box center [329, 243] width 52 height 11
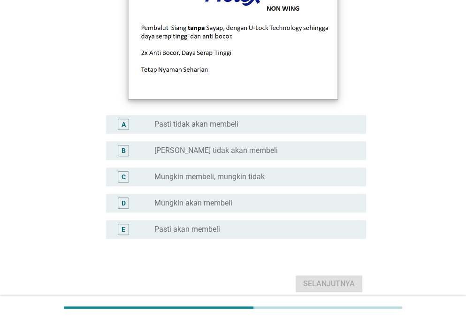
scroll to position [156, 0]
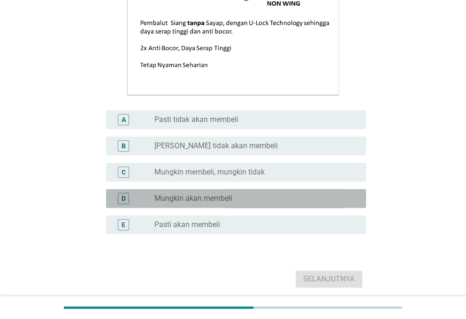
click at [215, 196] on label "Mungkin akan membeli" at bounding box center [193, 198] width 78 height 9
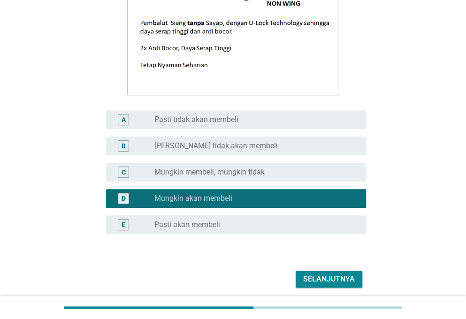
scroll to position [167, 0]
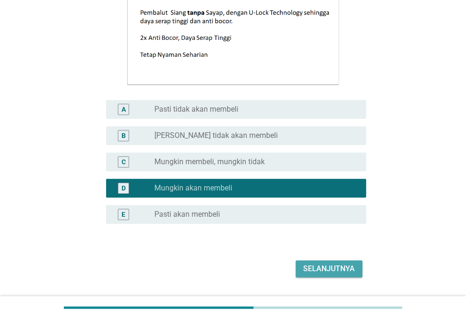
click at [340, 266] on div "Selanjutnya" at bounding box center [329, 268] width 52 height 11
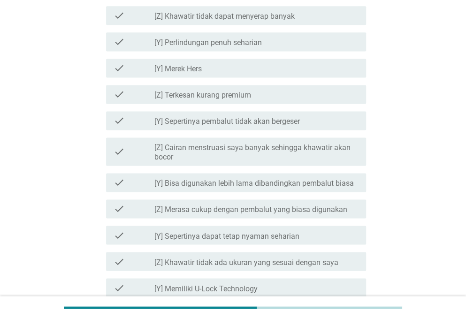
scroll to position [479, 0]
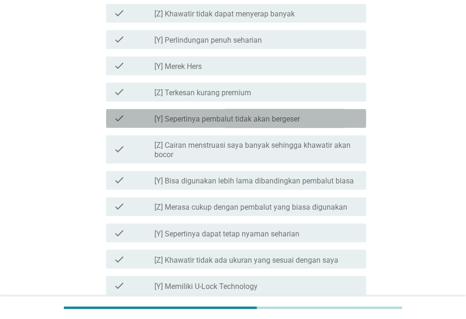
click at [222, 115] on label "[Y] Sepertinya pembalut tidak akan bergeser" at bounding box center [226, 118] width 145 height 9
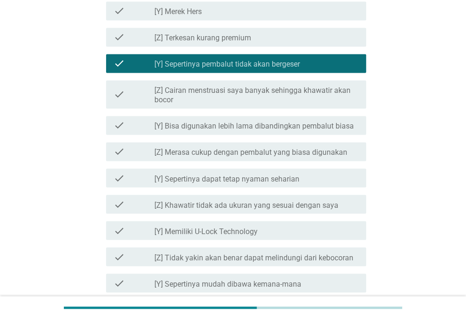
scroll to position [536, 0]
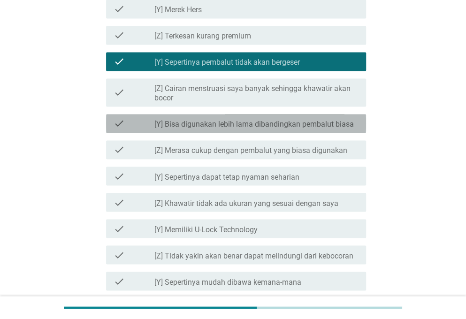
click at [220, 125] on label "[Y] Bisa digunakan lebih lama dibandingkan pembalut biasa" at bounding box center [253, 124] width 199 height 9
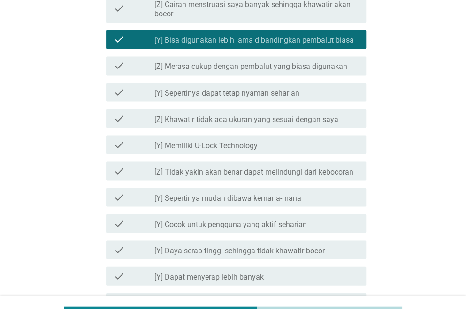
scroll to position [620, 0]
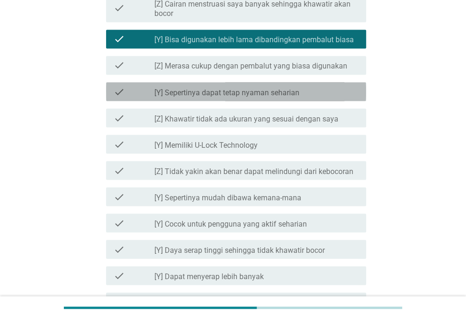
click at [242, 86] on div "check_box_outline_blank [Y] Sepertinya dapat tetap nyaman seharian" at bounding box center [256, 91] width 204 height 11
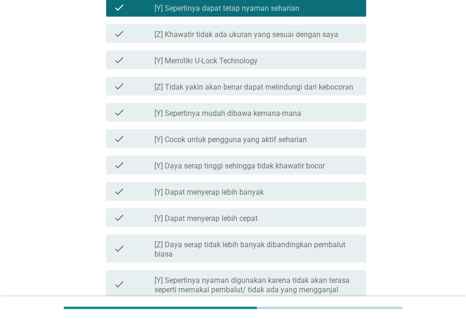
scroll to position [710, 0]
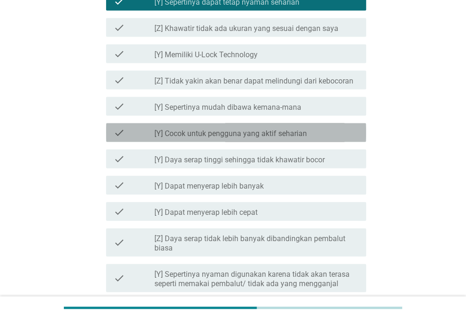
click at [249, 135] on label "[Y] Cocok untuk pengguna yang aktif seharian" at bounding box center [230, 133] width 152 height 9
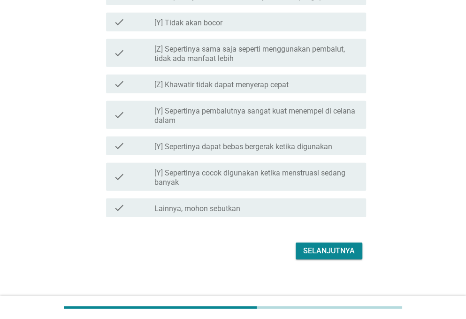
scroll to position [1025, 0]
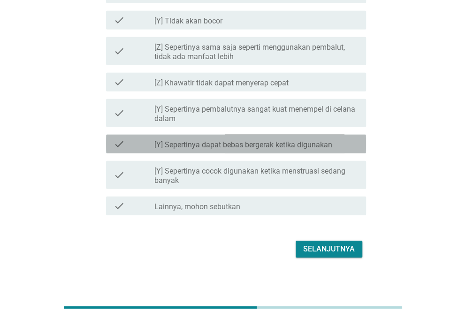
click at [235, 145] on label "[Y] Sepertinya dapat bebas bergerak ketika digunakan" at bounding box center [243, 144] width 178 height 9
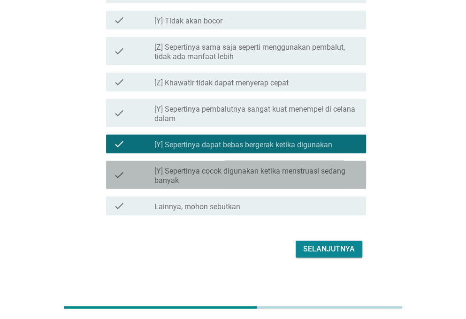
click at [258, 167] on label "[Y] Sepertinya cocok digunakan ketika menstruasi sedang banyak" at bounding box center [256, 176] width 204 height 19
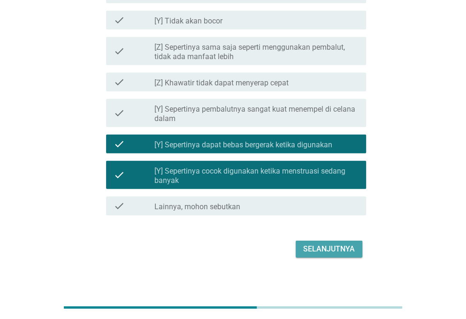
click at [315, 242] on button "Selanjutnya" at bounding box center [328, 249] width 67 height 17
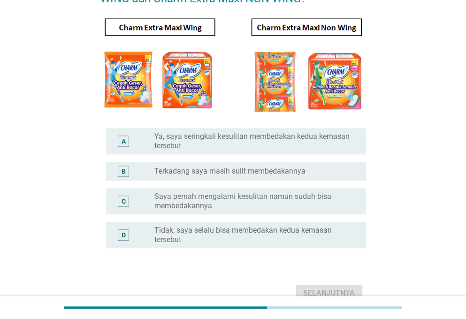
scroll to position [95, 0]
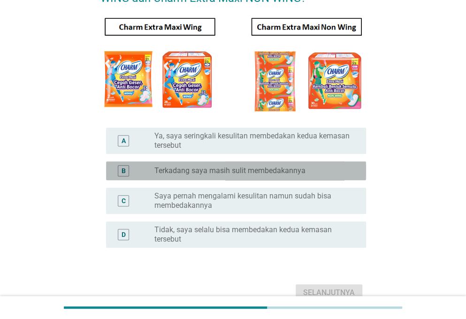
click at [234, 173] on label "Terkadang saya masih sulit membedakannya" at bounding box center [229, 170] width 151 height 9
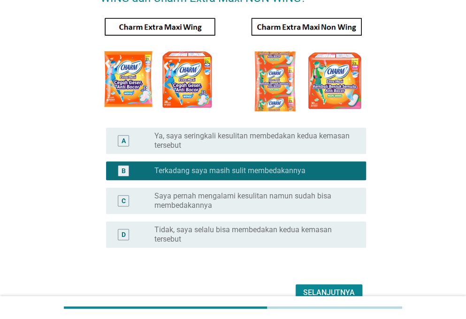
click at [275, 196] on label "Saya pernah mengalami kesulitan namun sudah bisa membedakannya" at bounding box center [252, 200] width 197 height 19
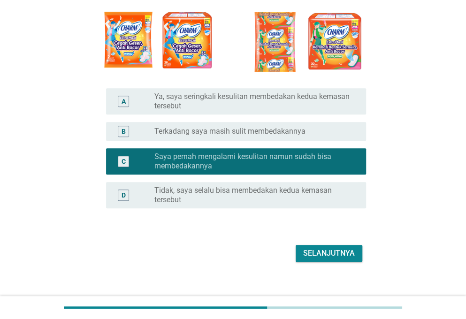
scroll to position [136, 0]
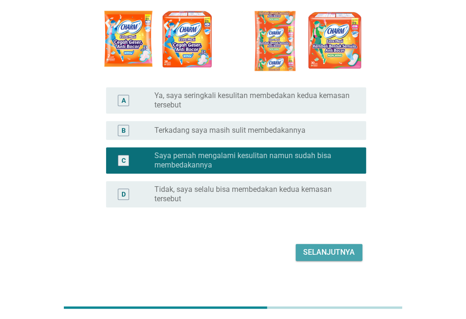
click at [336, 256] on div "Selanjutnya" at bounding box center [329, 252] width 52 height 11
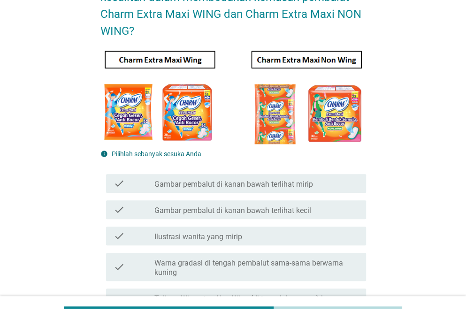
scroll to position [80, 0]
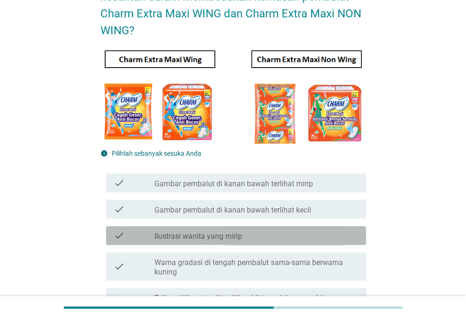
click at [264, 234] on div "check_box_outline_blank Ilustrasi wanita yang mirip" at bounding box center [256, 235] width 204 height 11
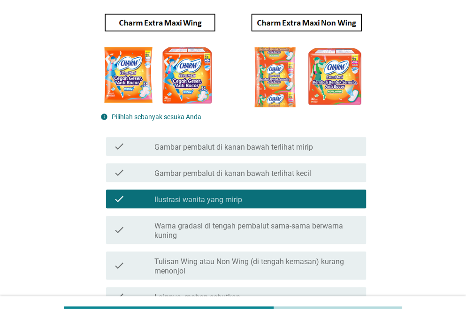
scroll to position [117, 0]
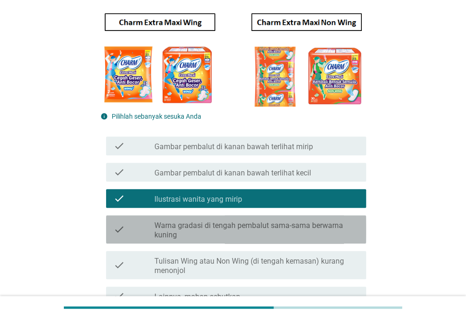
click at [260, 228] on label "Warna gradasi di tengah pembalut sama-sama berwarna kuning" at bounding box center [256, 230] width 204 height 19
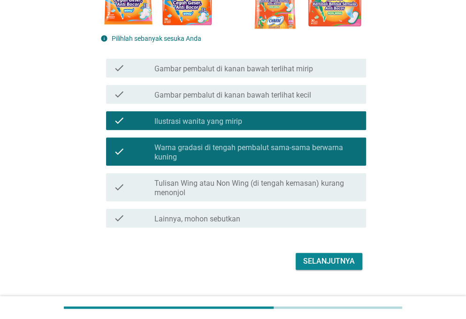
scroll to position [197, 0]
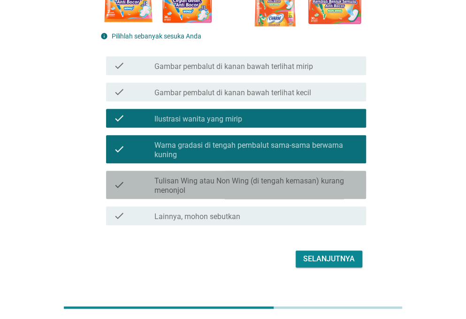
click at [295, 182] on label "Tulisan Wing atau Non Wing (di tengah kemasan) kurang menonjol" at bounding box center [256, 185] width 204 height 19
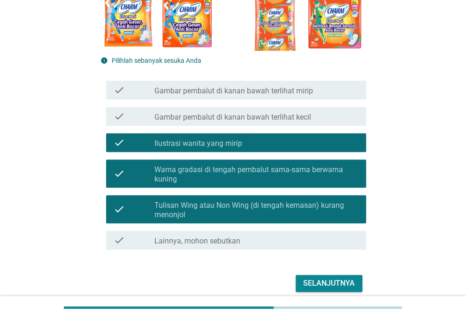
scroll to position [174, 0]
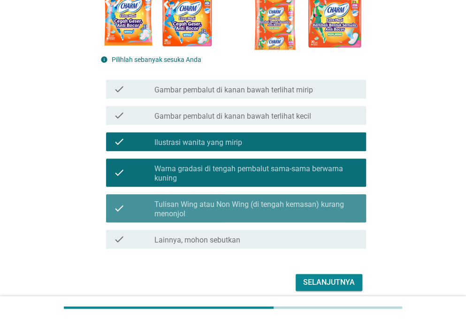
click at [277, 210] on label "Tulisan Wing atau Non Wing (di tengah kemasan) kurang menonjol" at bounding box center [256, 209] width 204 height 19
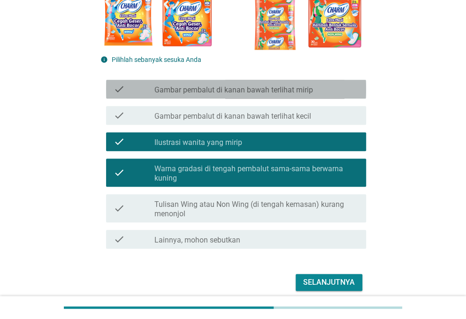
click at [214, 86] on label "Gambar pembalut di kanan bawah terlihat mirip" at bounding box center [233, 89] width 159 height 9
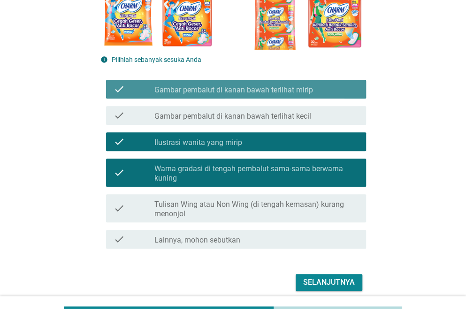
click at [232, 82] on div "check check_box Gambar pembalut di kanan bawah terlihat mirip" at bounding box center [236, 89] width 260 height 19
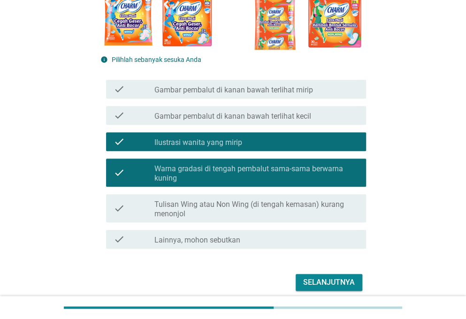
click at [326, 279] on div "Selanjutnya" at bounding box center [329, 282] width 52 height 11
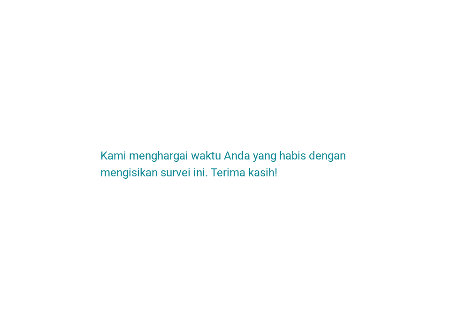
scroll to position [0, 0]
